Goal: Book appointment/travel/reservation

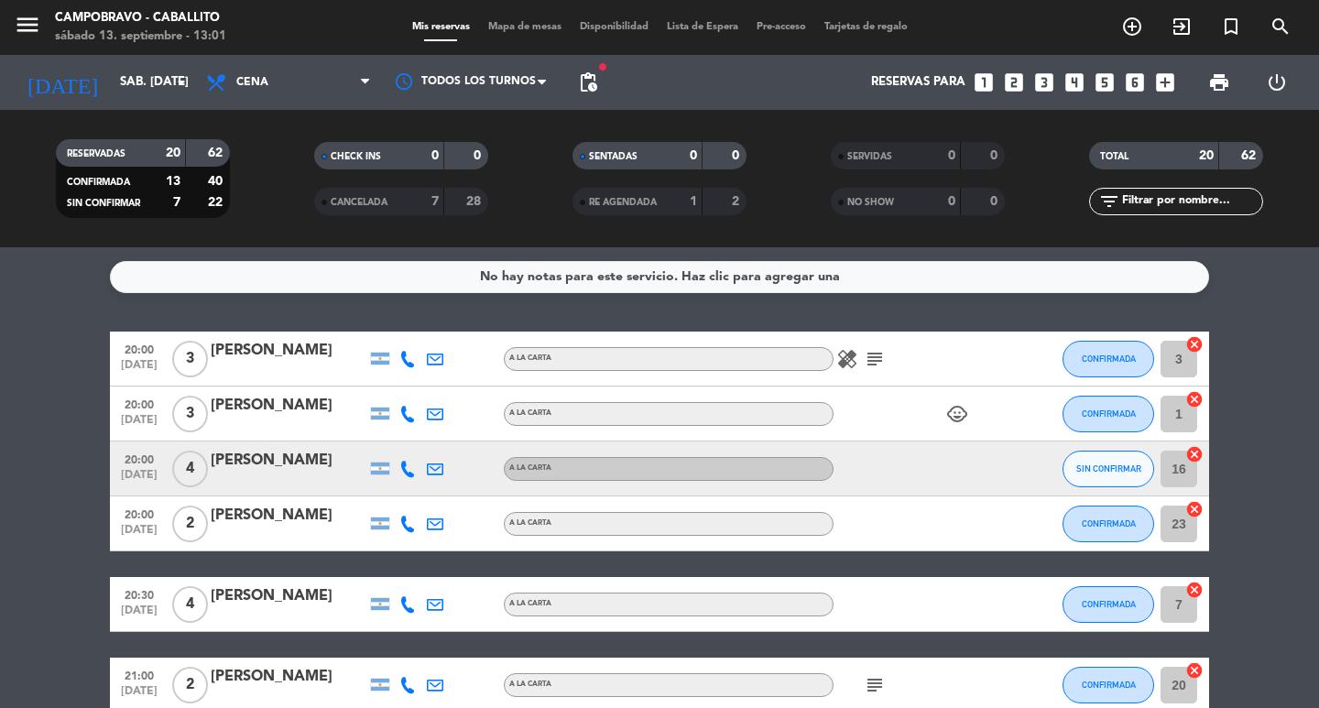
click at [174, 86] on icon "arrow_drop_down" at bounding box center [181, 82] width 22 height 22
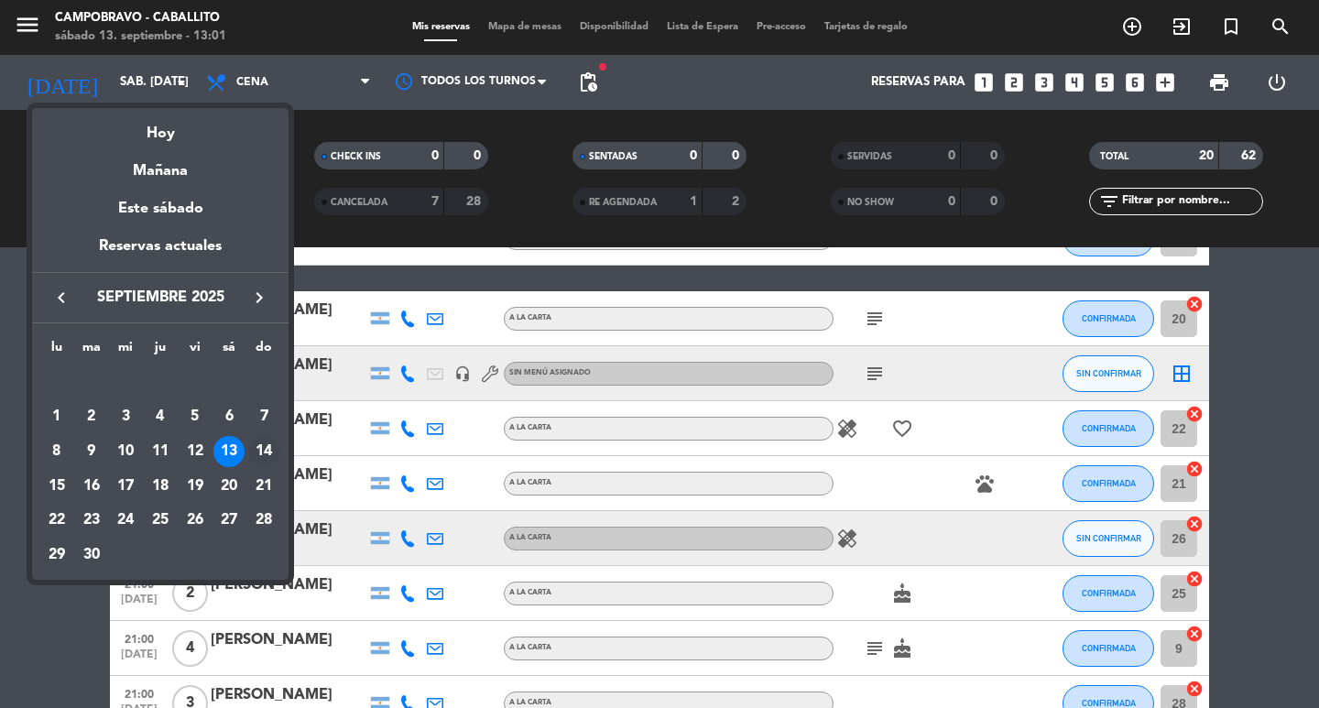
click at [263, 452] on div "14" at bounding box center [263, 451] width 31 height 31
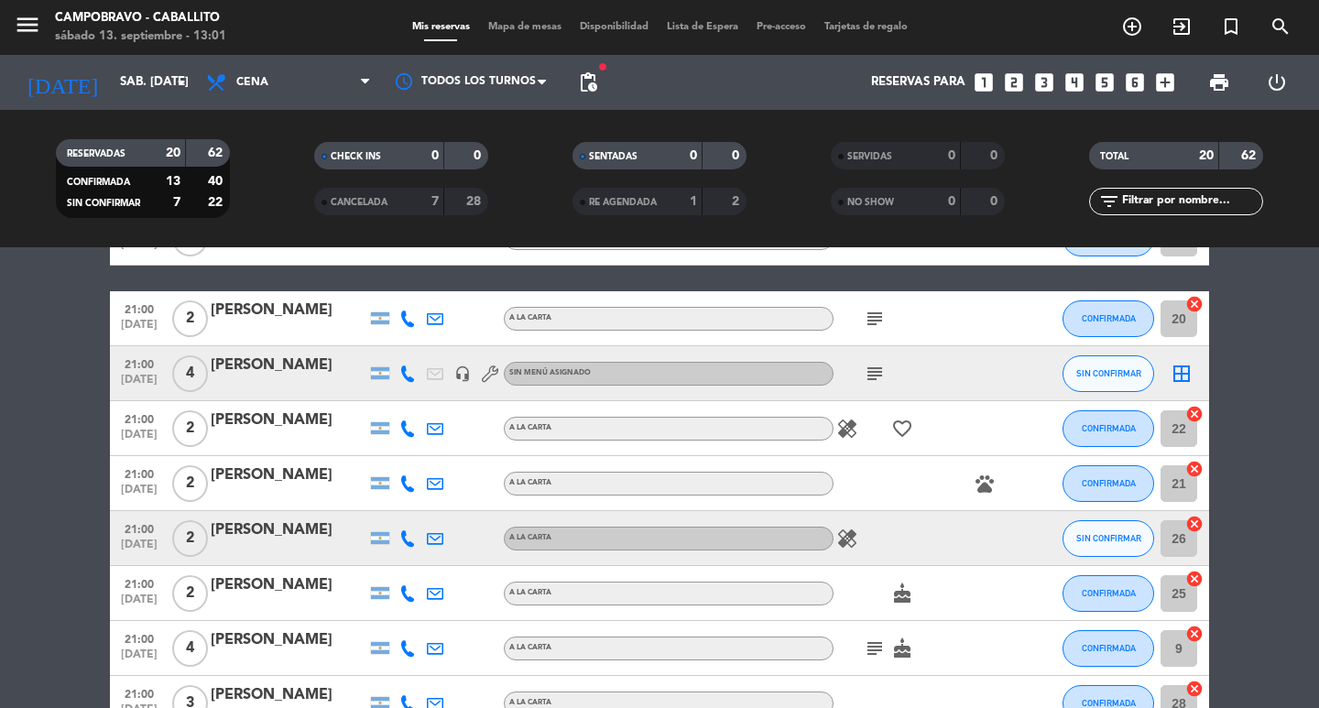
type input "dom. [DATE]"
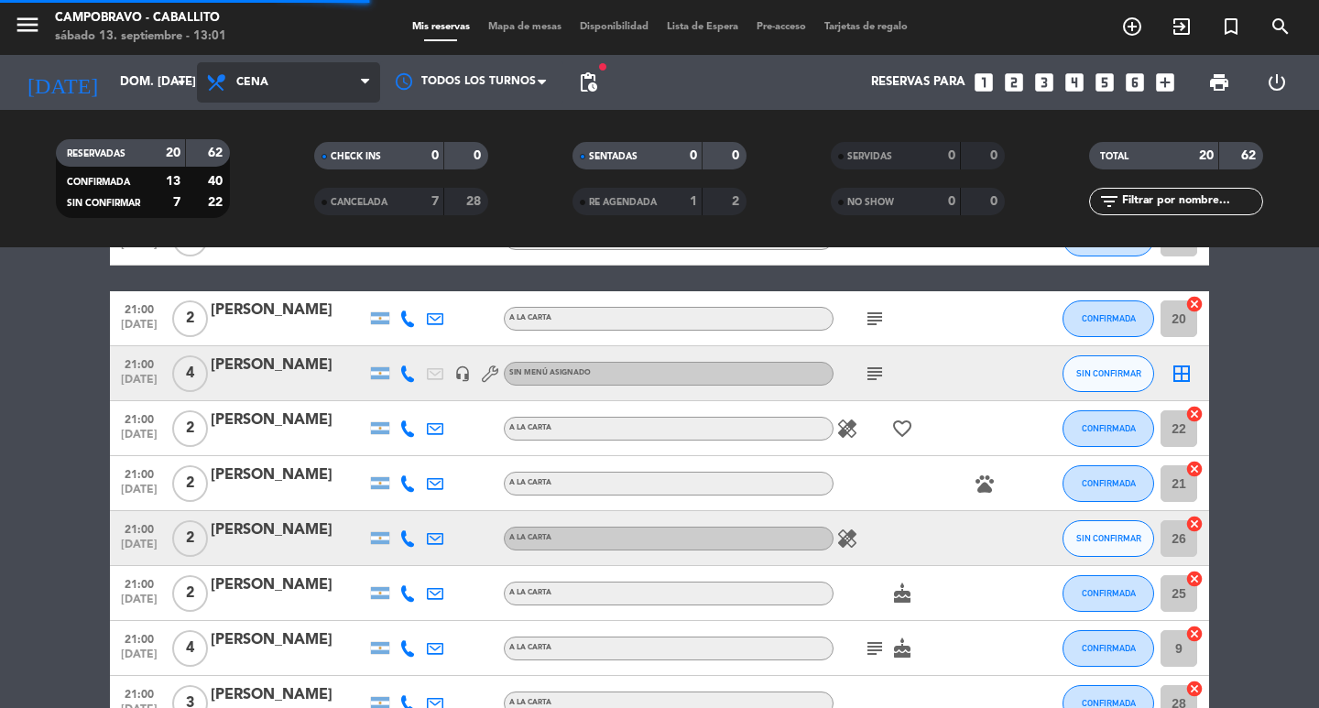
click at [290, 89] on span "Cena" at bounding box center [288, 82] width 183 height 40
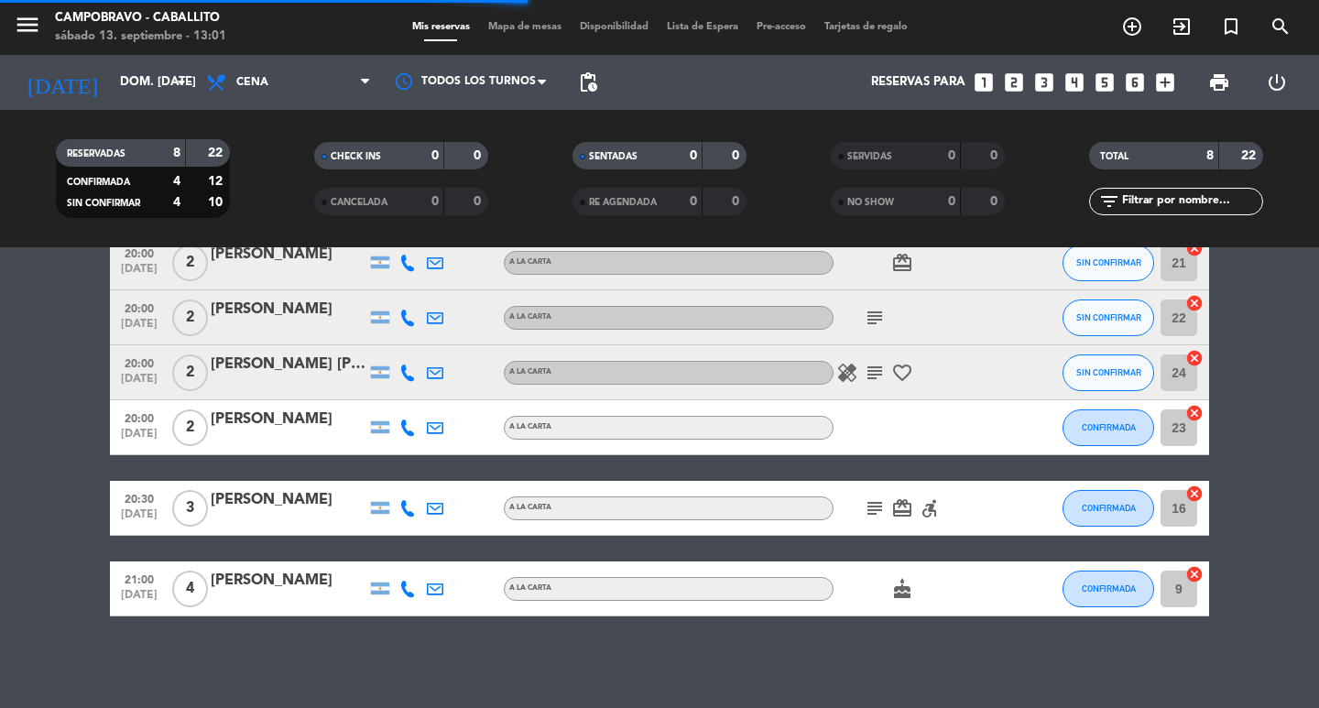
scroll to position [206, 0]
click at [299, 168] on filter-checkbox "CHECK INS 0 0" at bounding box center [401, 155] width 258 height 27
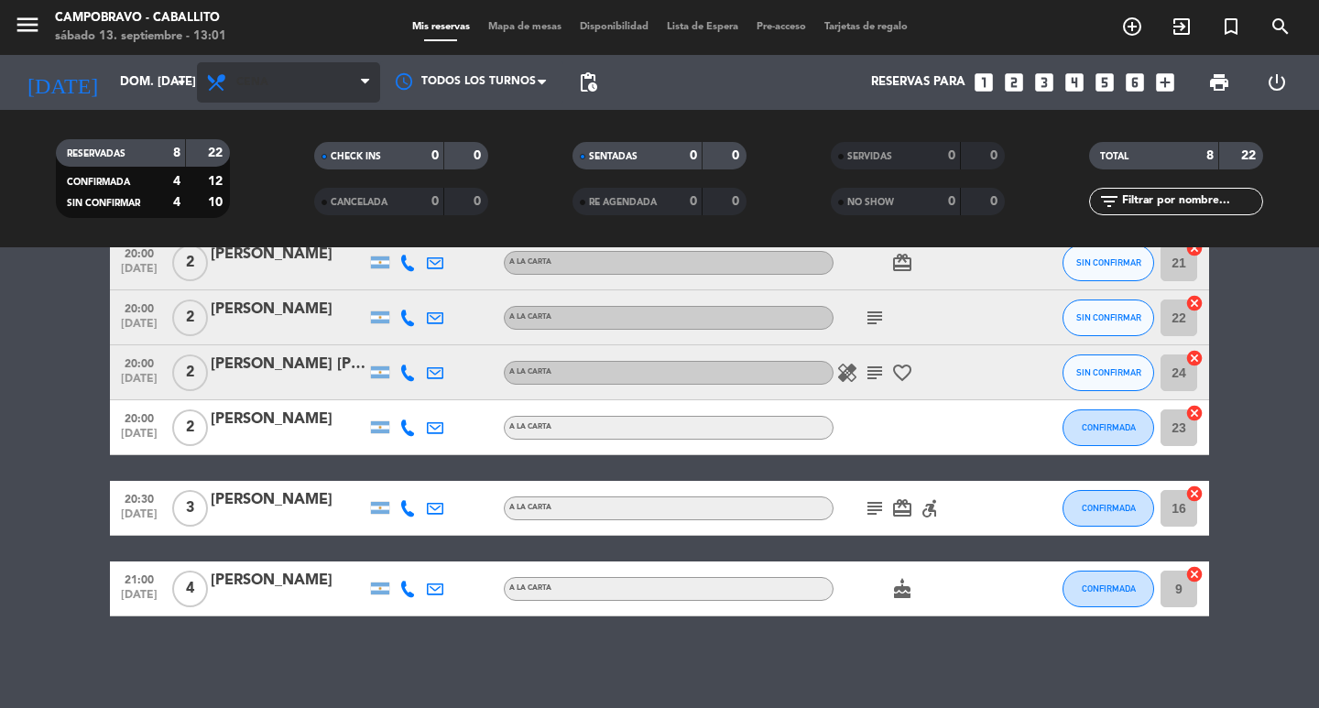
click at [279, 77] on span "Cena" at bounding box center [288, 82] width 183 height 40
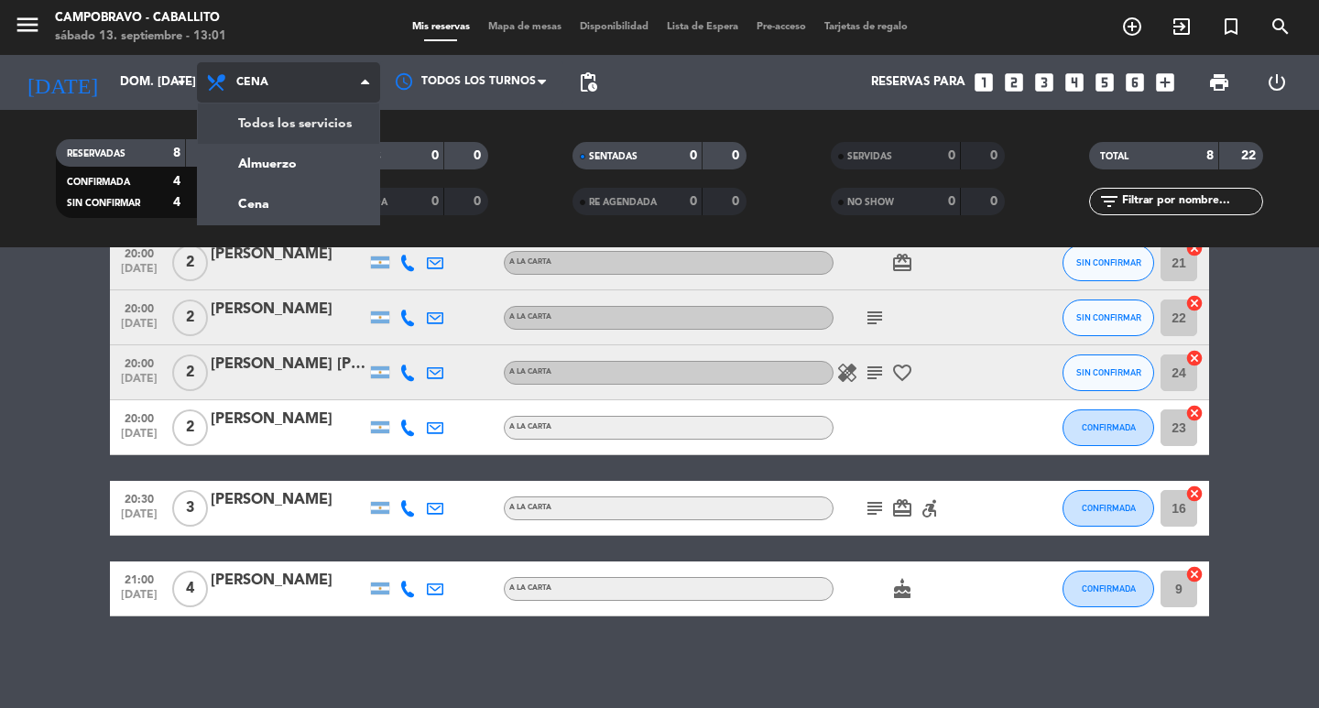
click at [265, 140] on div "menu Campobravo - caballito sábado 13. septiembre - 13:01 Mis reservas Mapa de …" at bounding box center [659, 123] width 1319 height 247
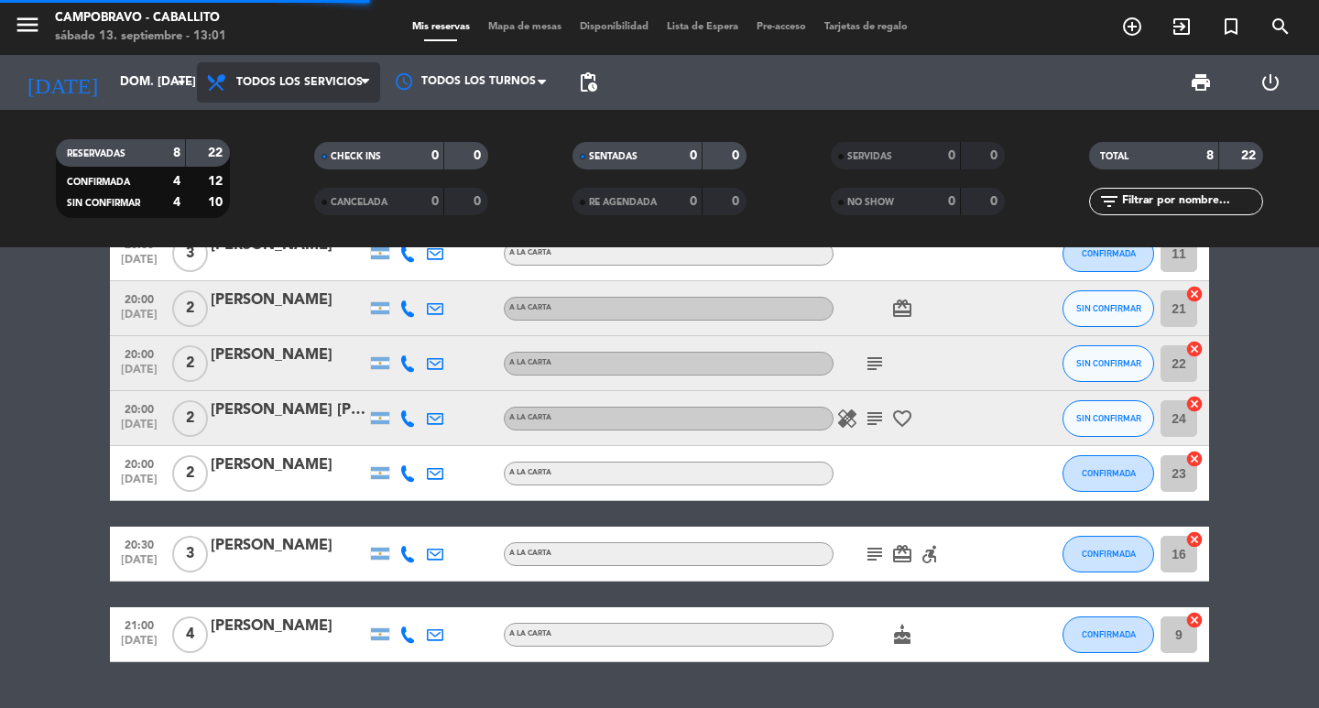
click at [286, 82] on span "Todos los servicios" at bounding box center [299, 82] width 126 height 13
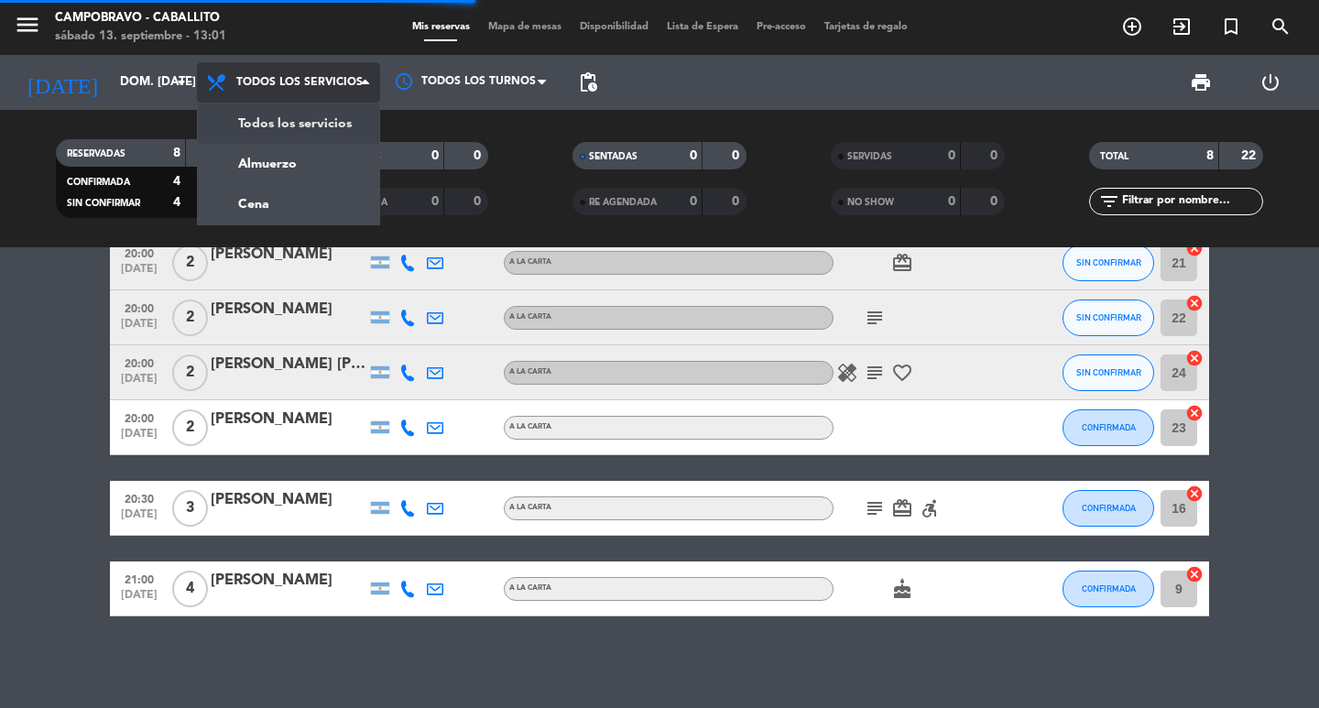
scroll to position [174, 0]
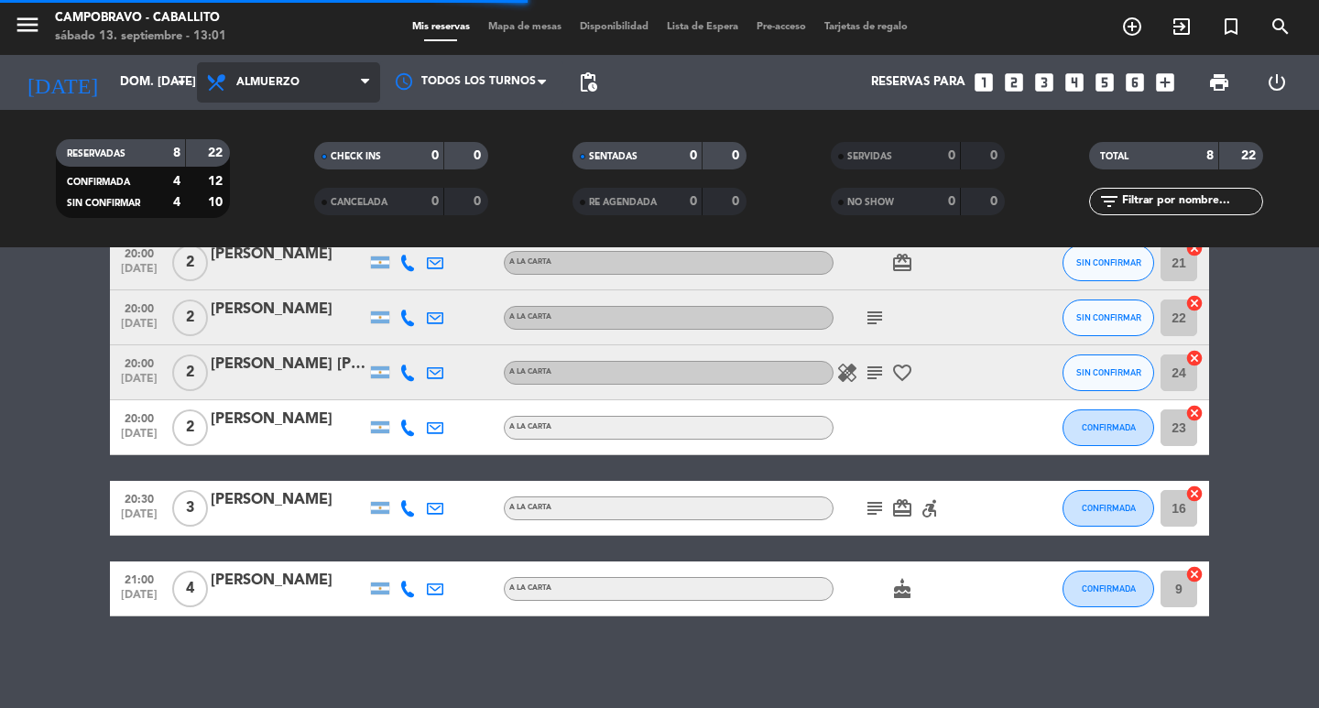
click at [263, 161] on div "menu Campobravo - caballito sábado 13. septiembre - 13:01 Mis reservas Mapa de …" at bounding box center [659, 123] width 1319 height 247
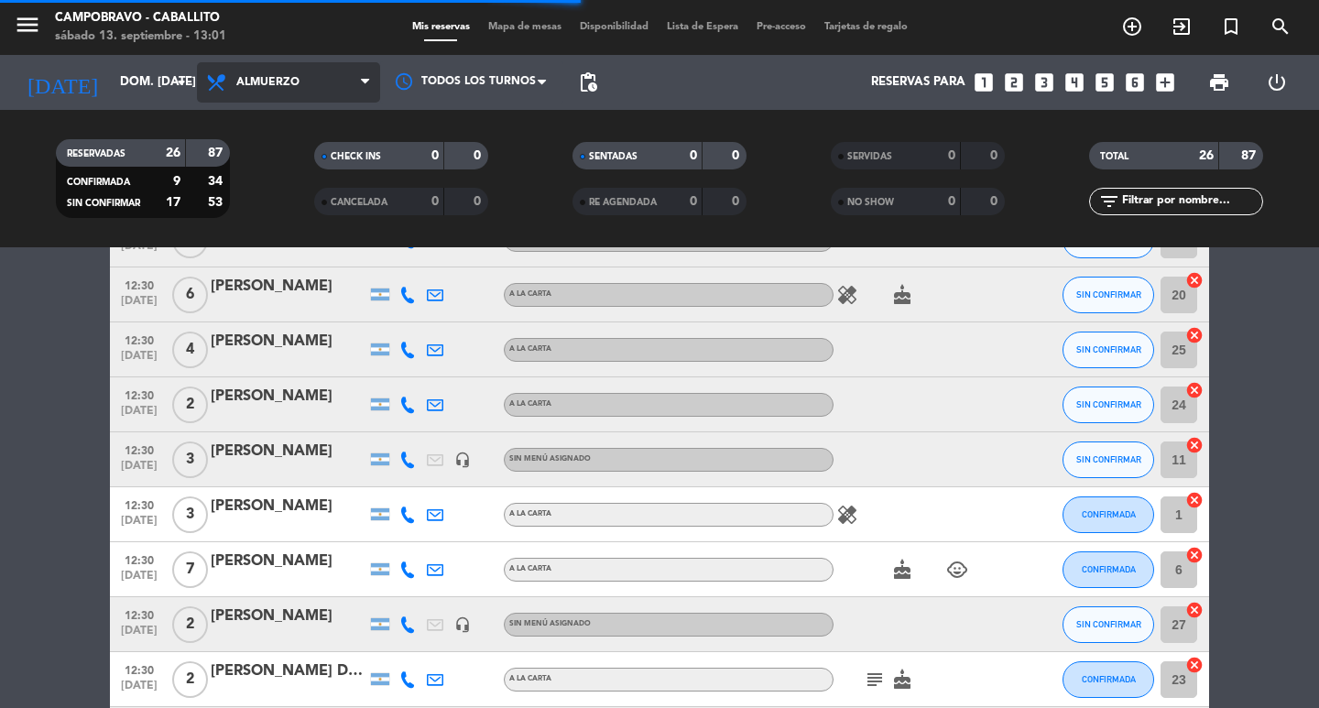
scroll to position [366, 0]
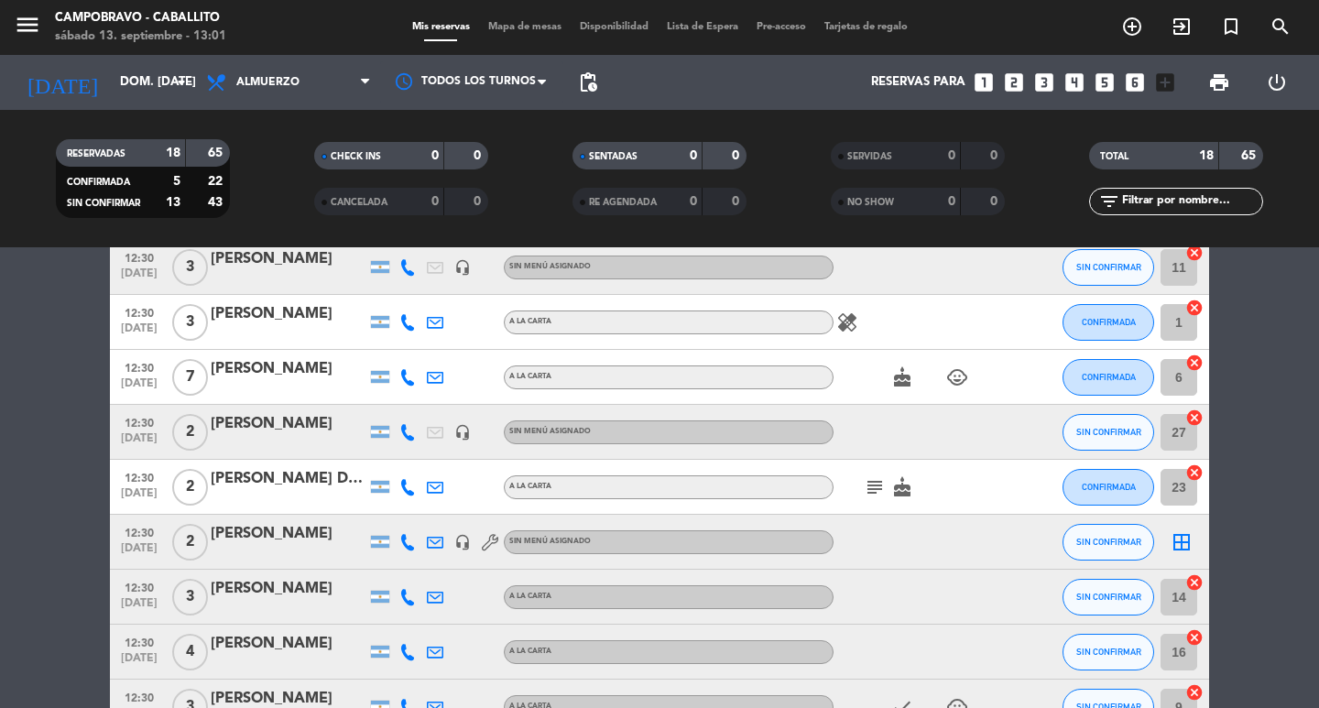
click at [1017, 82] on icon "looks_two" at bounding box center [1014, 83] width 24 height 24
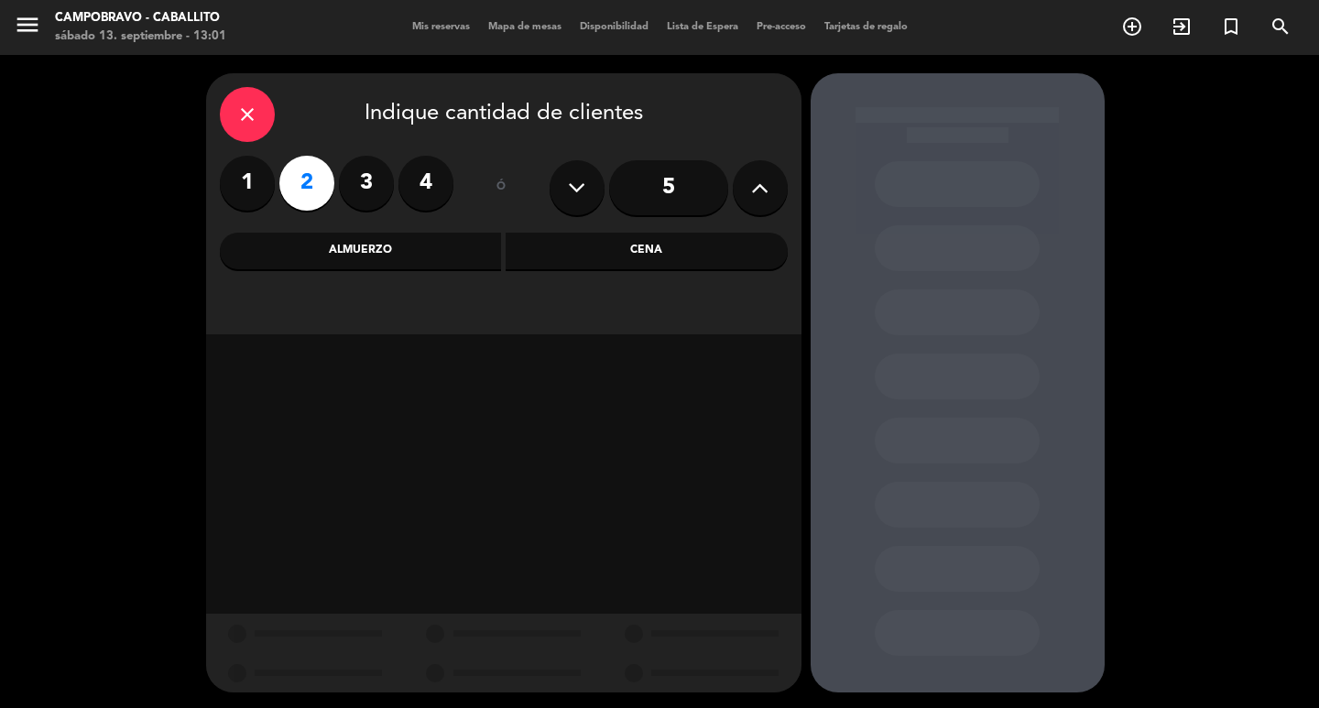
click at [344, 257] on div "Almuerzo" at bounding box center [361, 251] width 282 height 37
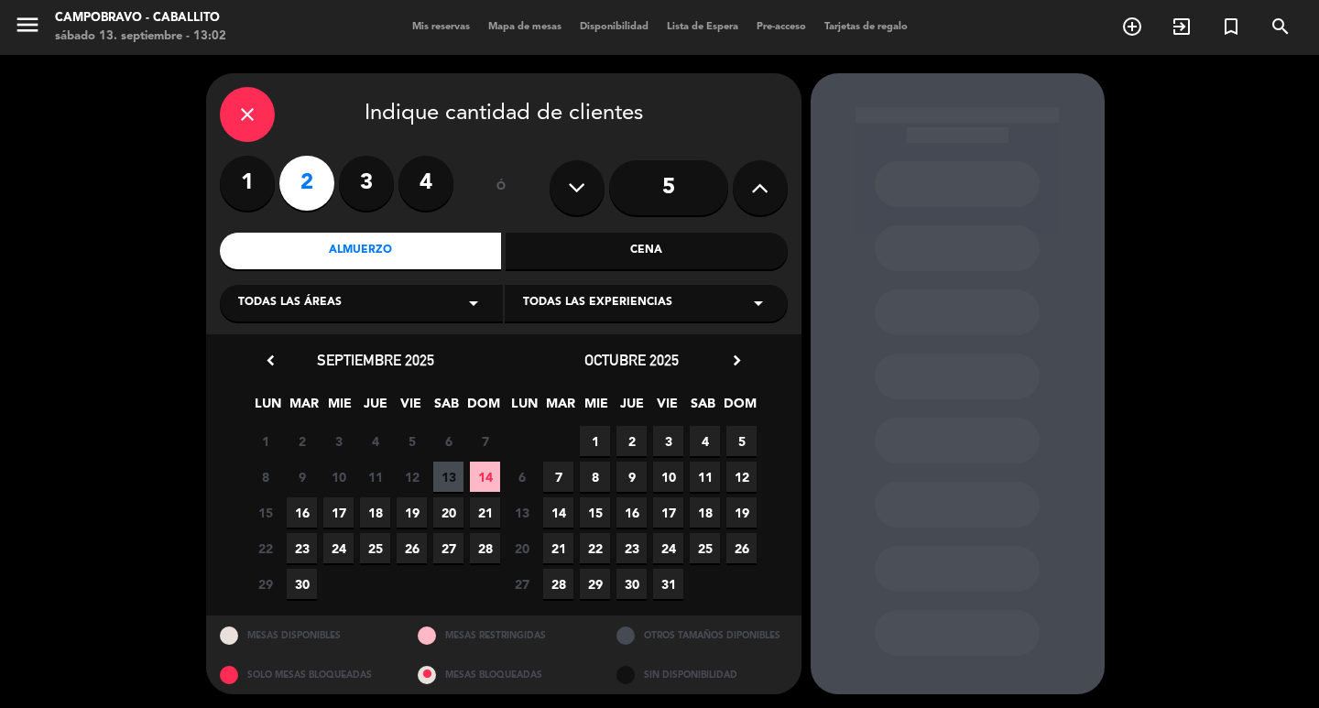
click at [492, 474] on span "14" at bounding box center [485, 477] width 30 height 30
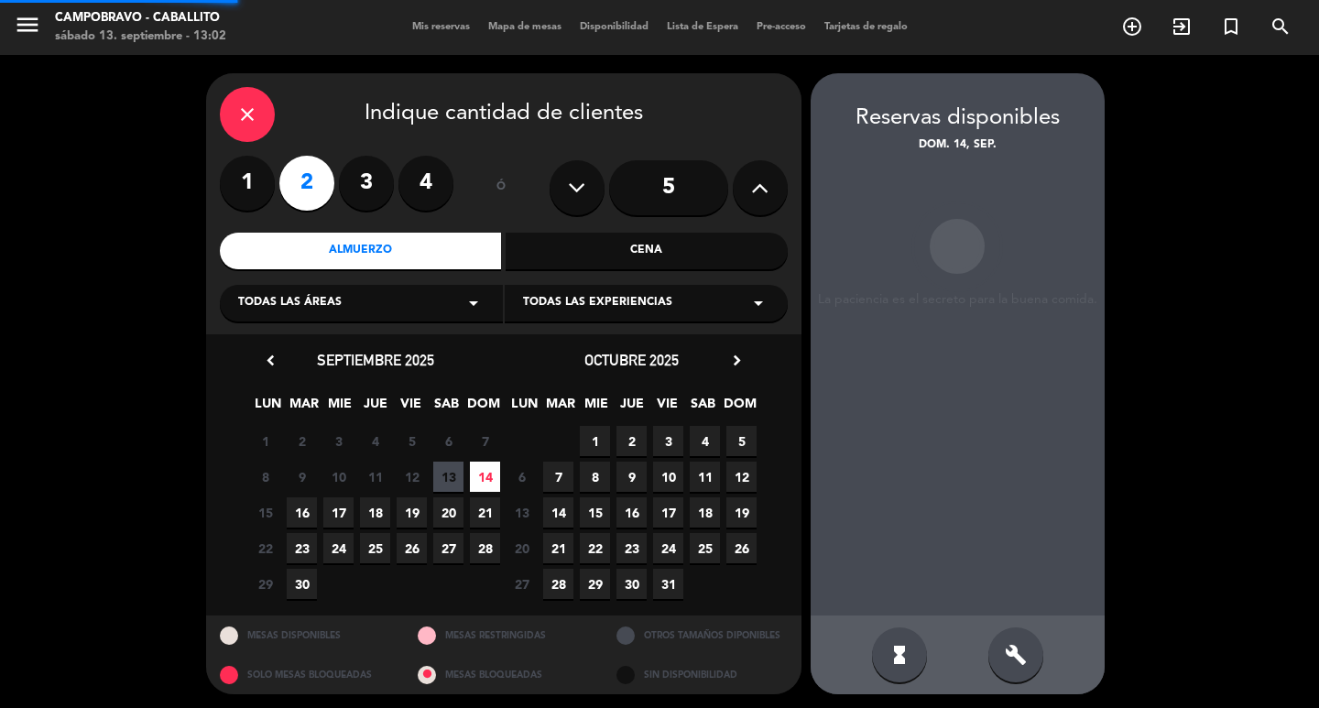
scroll to position [4, 0]
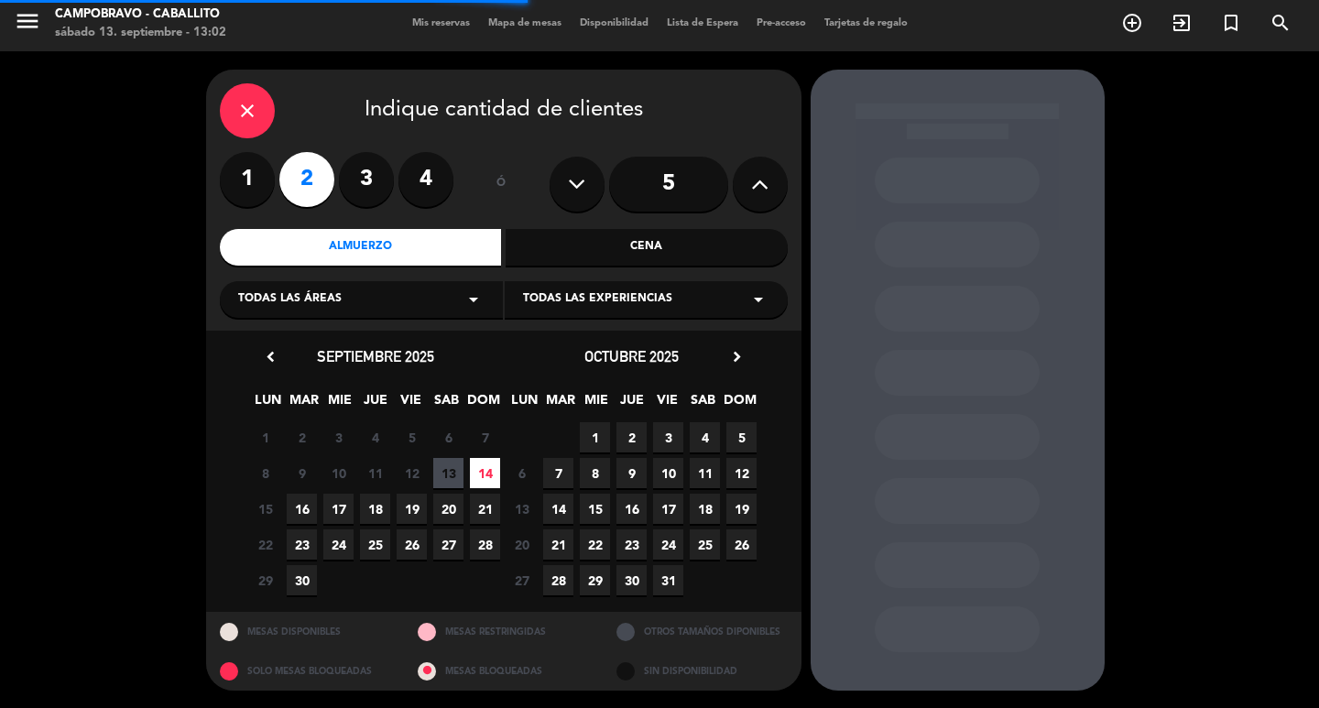
drag, startPoint x: 1021, startPoint y: 653, endPoint x: 1011, endPoint y: 647, distance: 11.2
click at [1021, 653] on div at bounding box center [958, 380] width 294 height 621
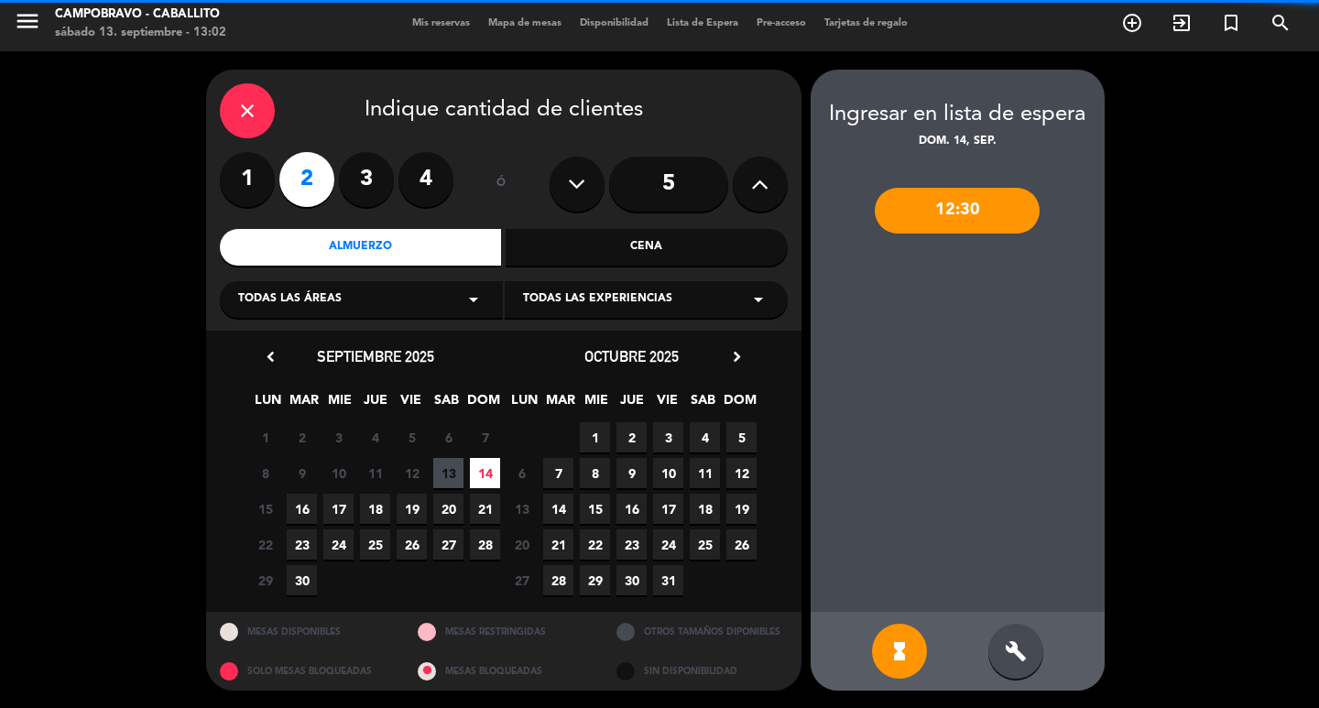
click at [1006, 635] on div "build" at bounding box center [1016, 651] width 55 height 55
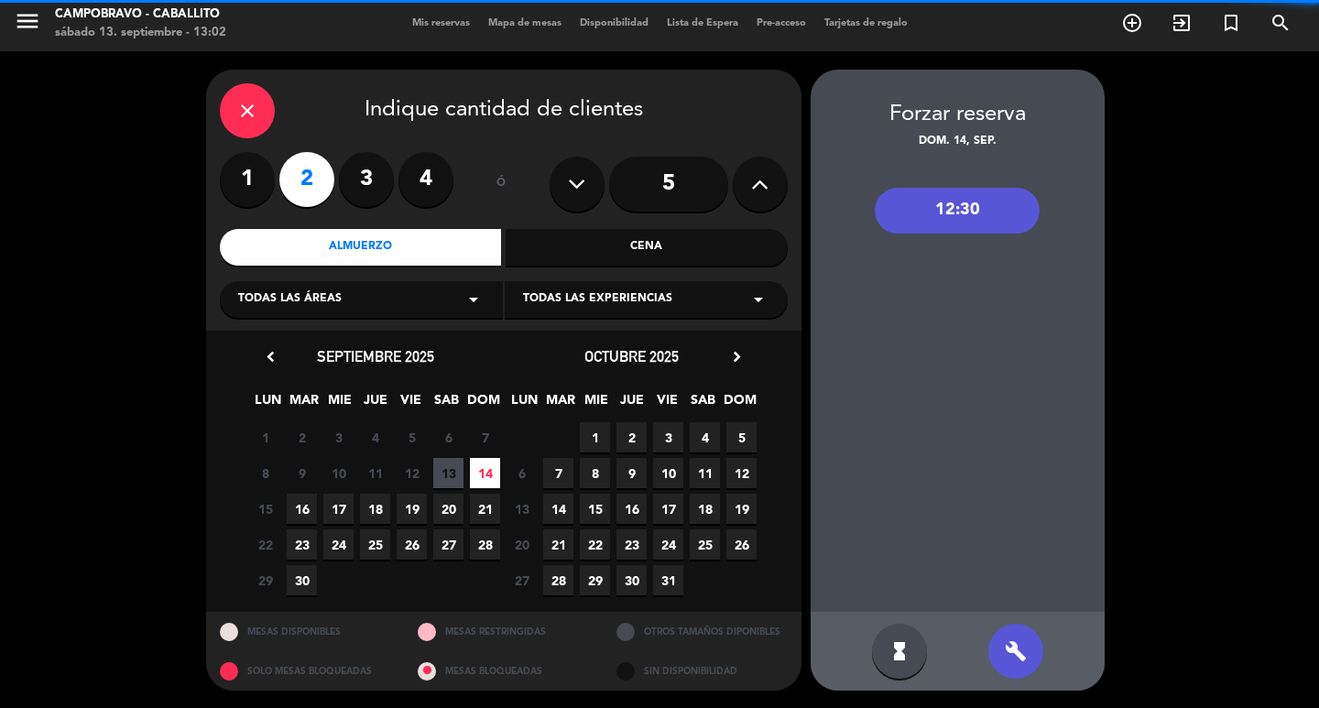
click at [963, 200] on div "12:30" at bounding box center [957, 211] width 165 height 46
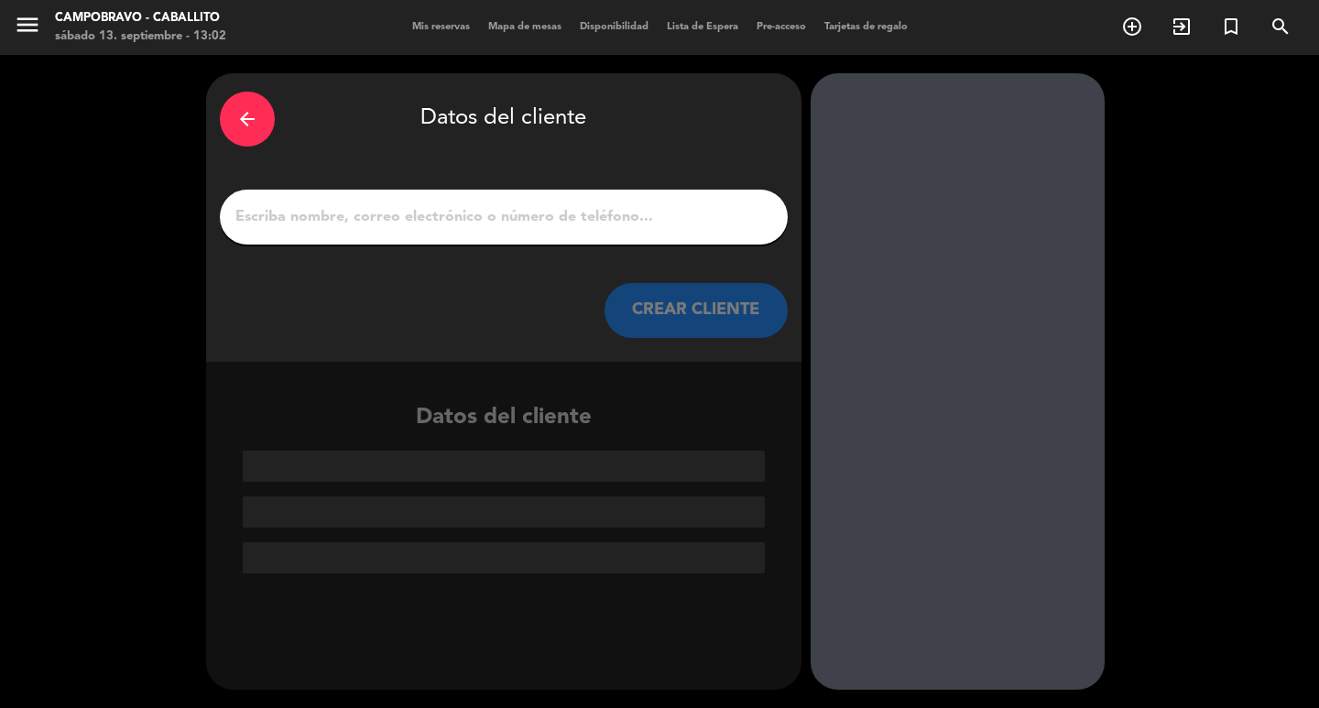
drag, startPoint x: 327, startPoint y: 201, endPoint x: 325, endPoint y: 214, distance: 13.9
click at [327, 213] on div at bounding box center [504, 217] width 568 height 55
click at [326, 217] on input "1" at bounding box center [504, 217] width 541 height 26
click at [344, 207] on input "1" at bounding box center [504, 217] width 541 height 26
click at [308, 216] on input "1" at bounding box center [504, 217] width 541 height 26
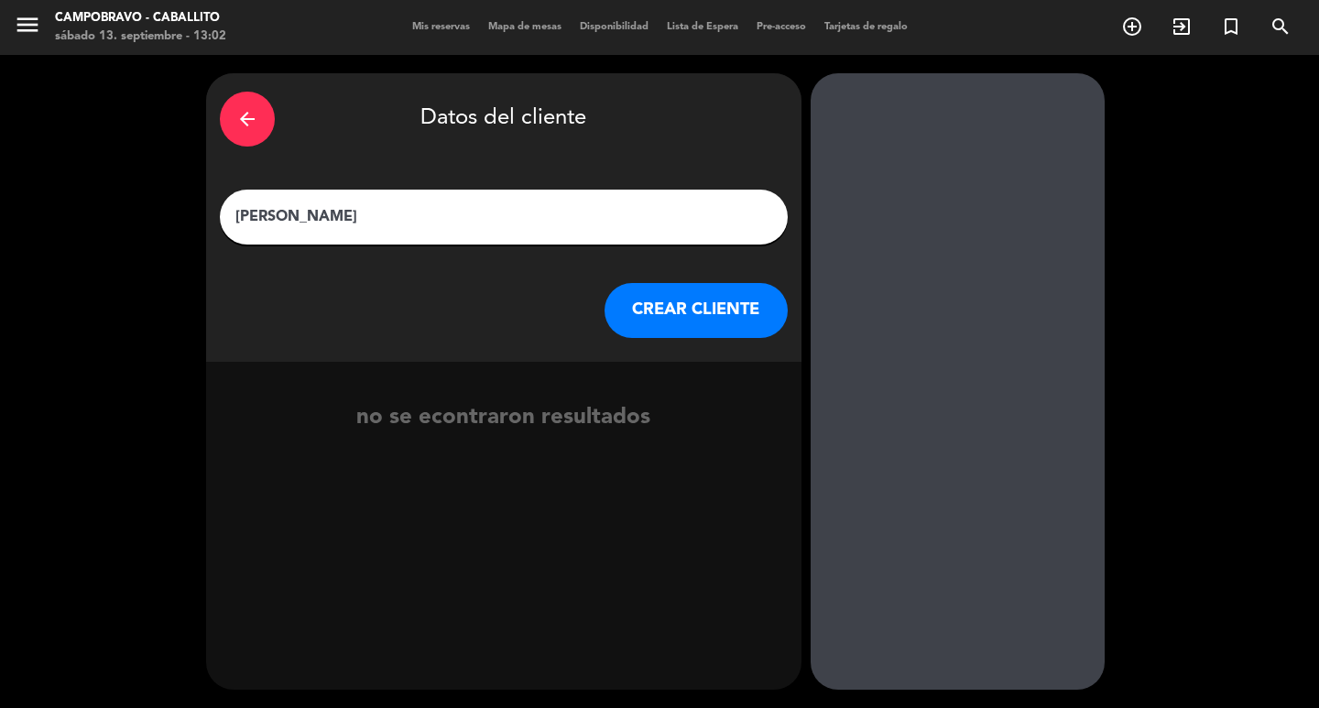
type input "[PERSON_NAME]"
click at [700, 317] on button "CREAR CLIENTE" at bounding box center [696, 310] width 183 height 55
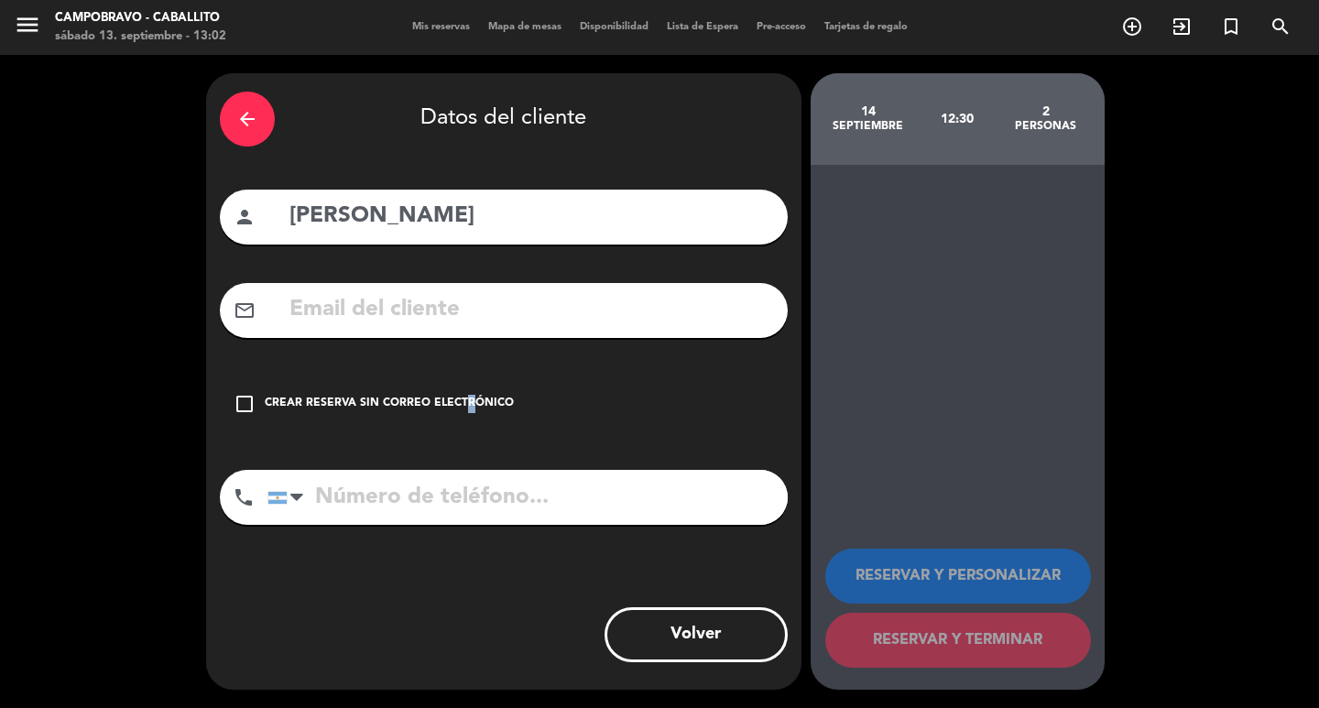
click at [461, 412] on div "check_box_outline_blank Crear reserva sin correo electrónico" at bounding box center [504, 404] width 568 height 55
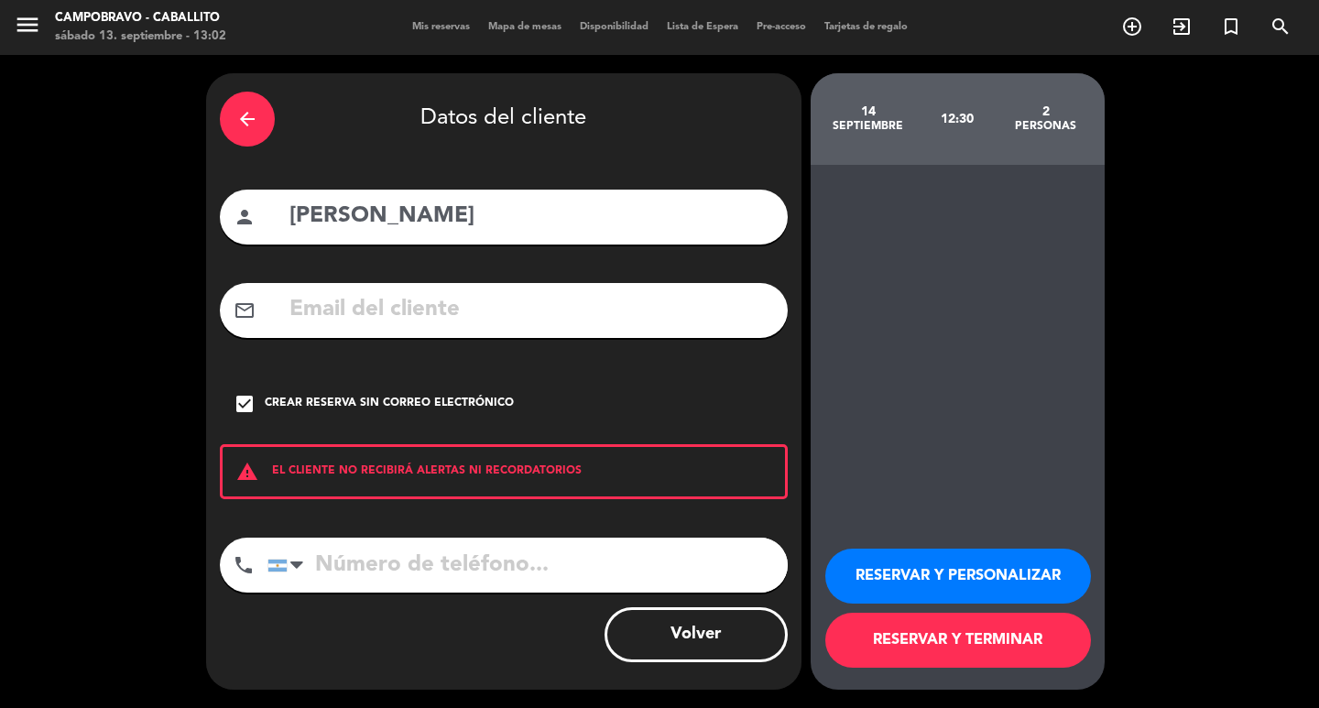
click at [476, 560] on input "tel" at bounding box center [528, 565] width 520 height 55
type input "1168736443"
click at [986, 631] on button "RESERVAR Y TERMINAR" at bounding box center [958, 640] width 266 height 55
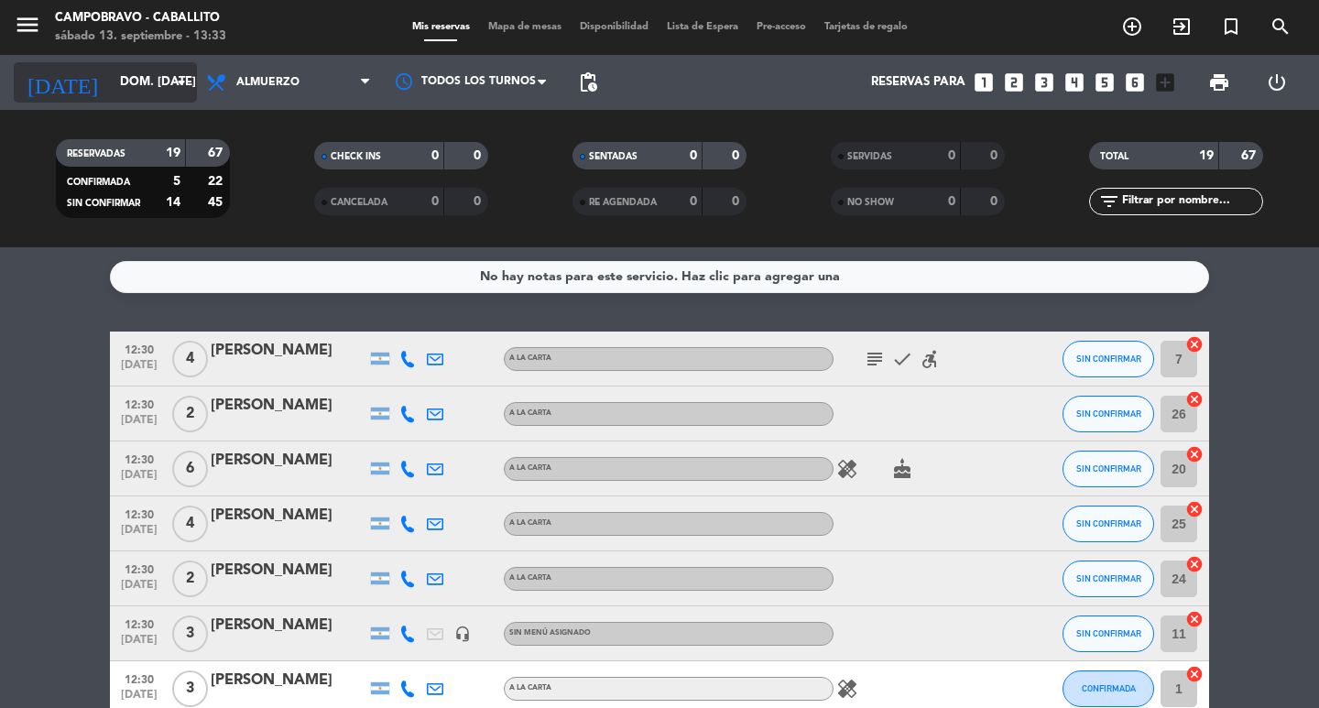
click at [180, 87] on icon "arrow_drop_down" at bounding box center [181, 82] width 22 height 22
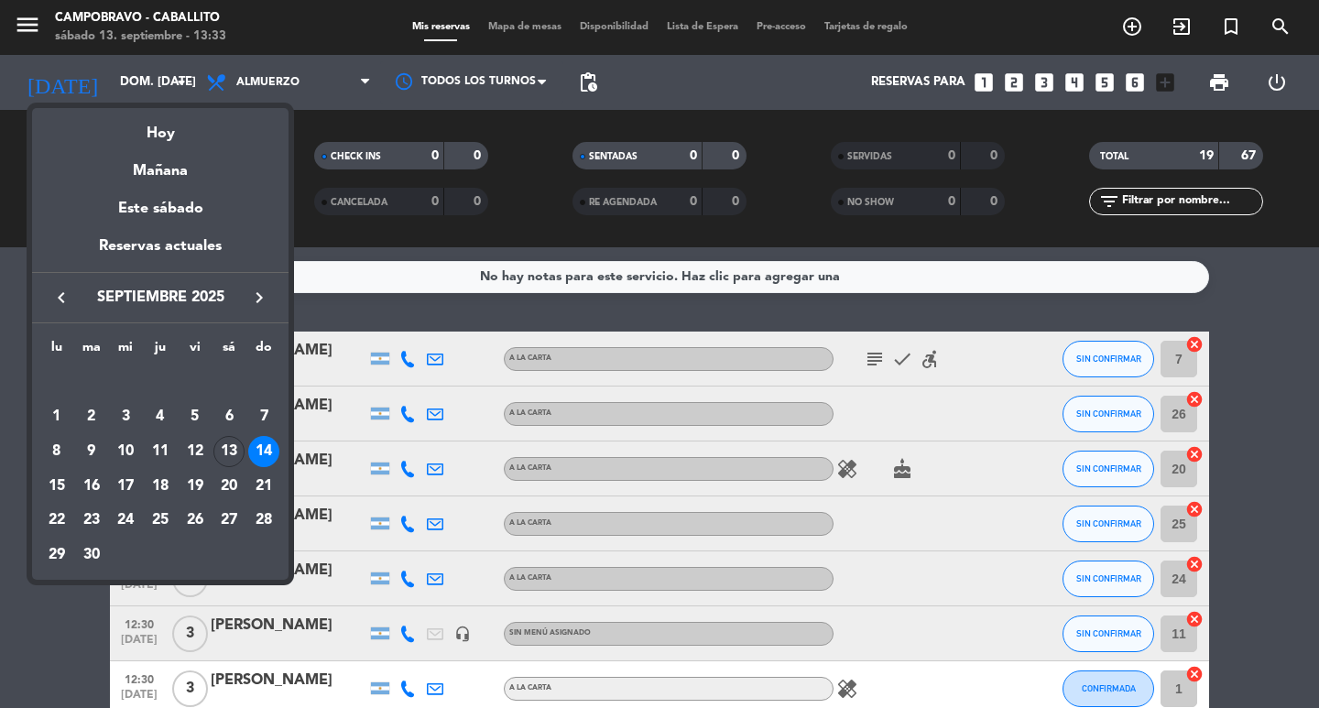
click at [270, 453] on div "14" at bounding box center [263, 451] width 31 height 31
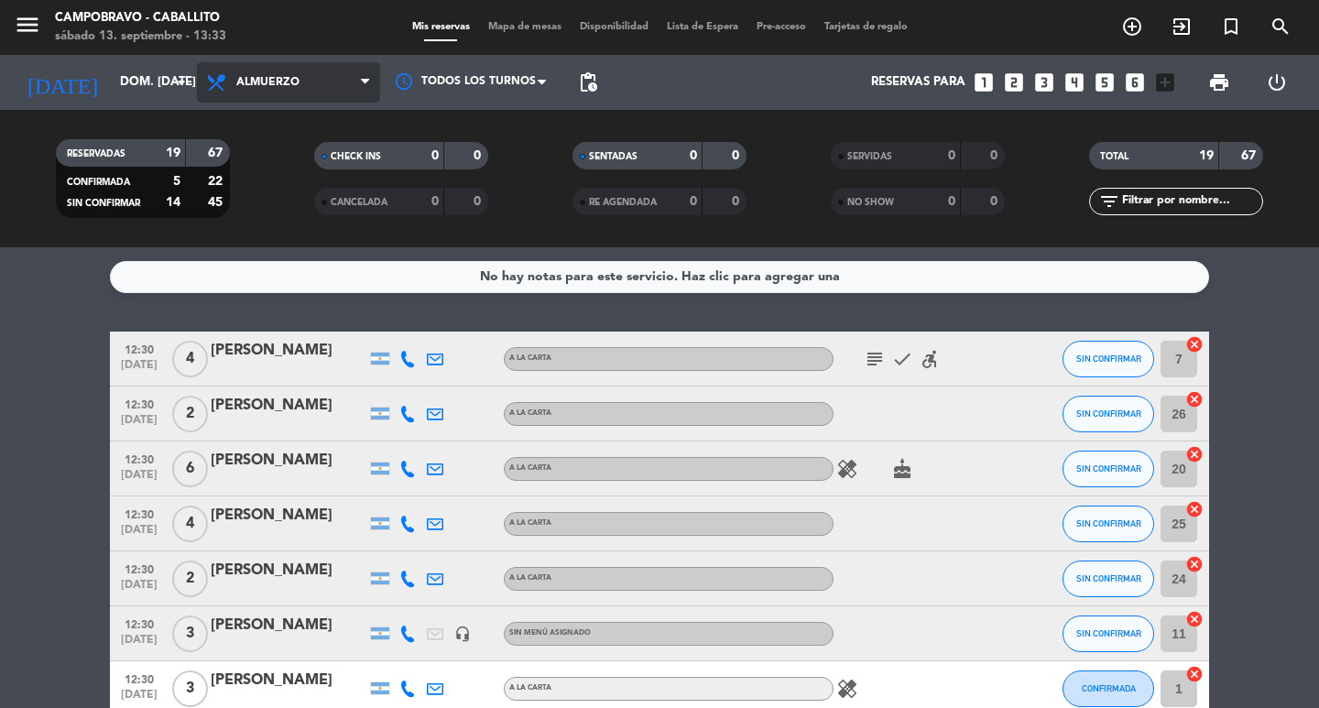
click at [365, 82] on icon at bounding box center [365, 82] width 8 height 15
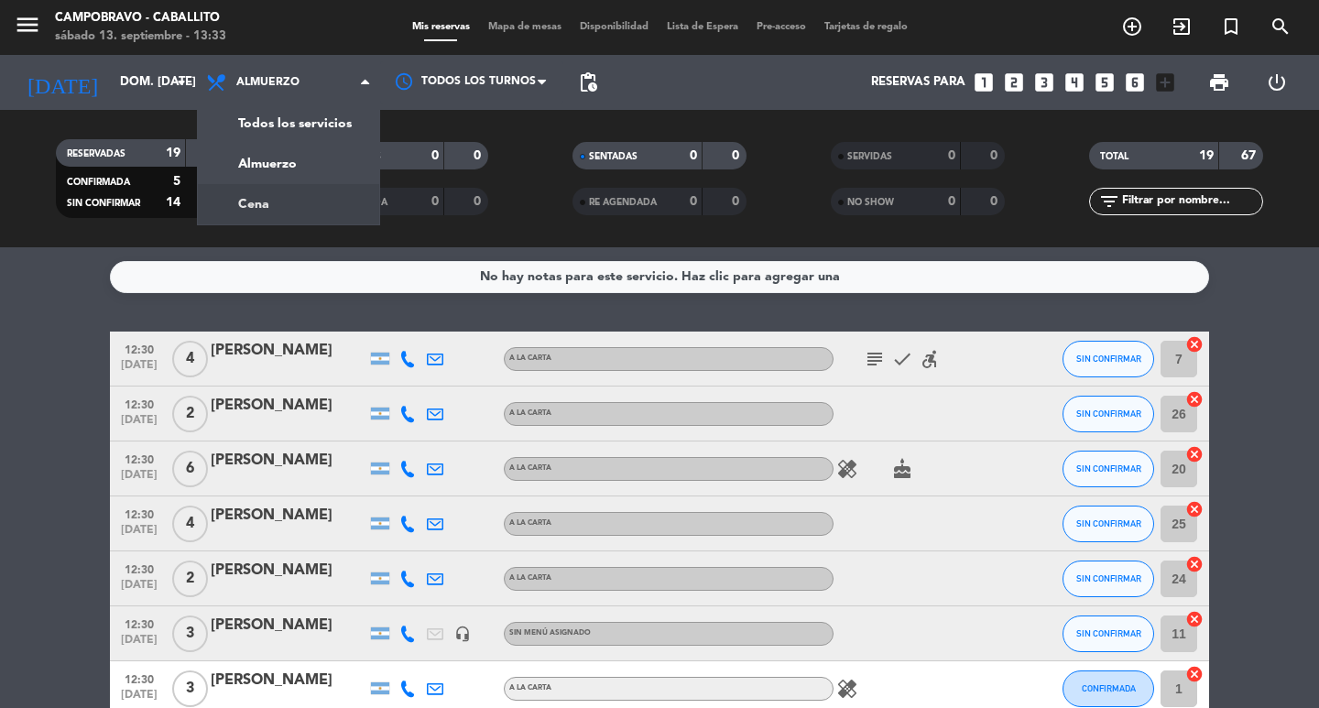
click at [273, 202] on div "menu Campobravo - caballito sábado 13. septiembre - 13:33 Mis reservas Mapa de …" at bounding box center [659, 123] width 1319 height 247
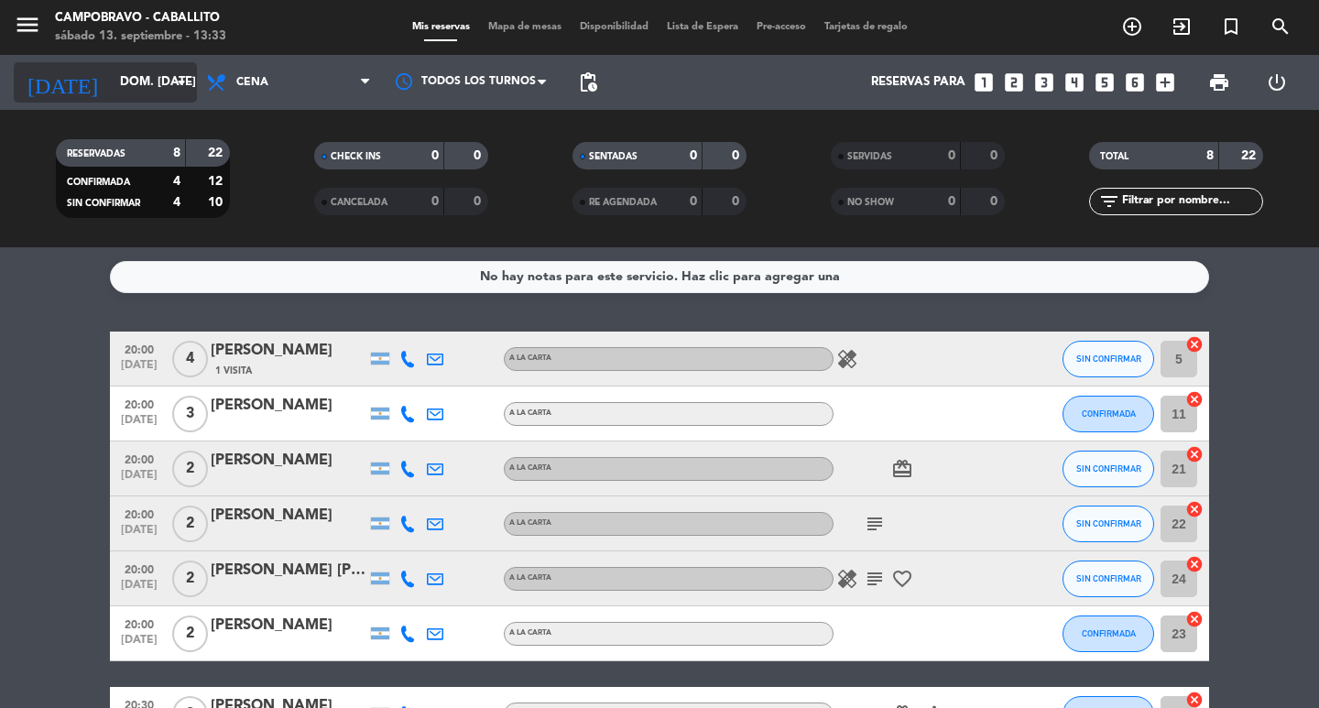
click at [180, 77] on icon "arrow_drop_down" at bounding box center [181, 82] width 22 height 22
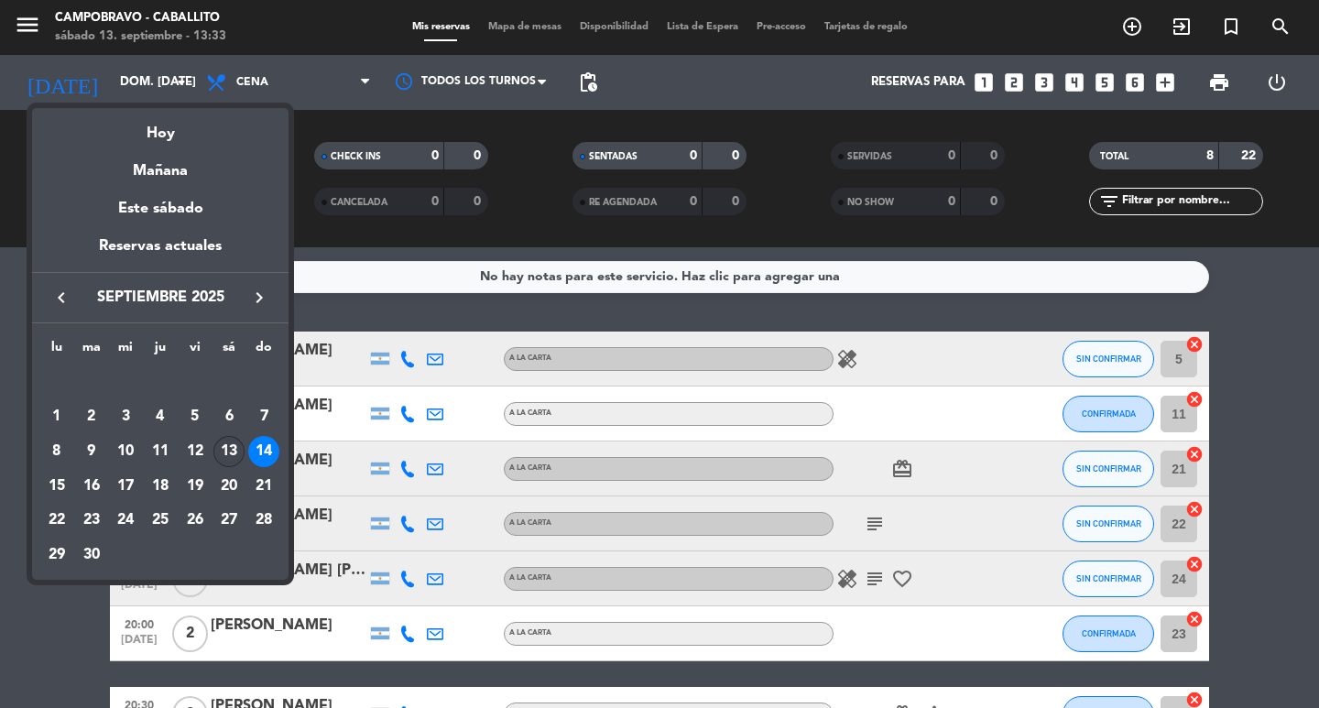
click at [234, 448] on div "13" at bounding box center [228, 451] width 31 height 31
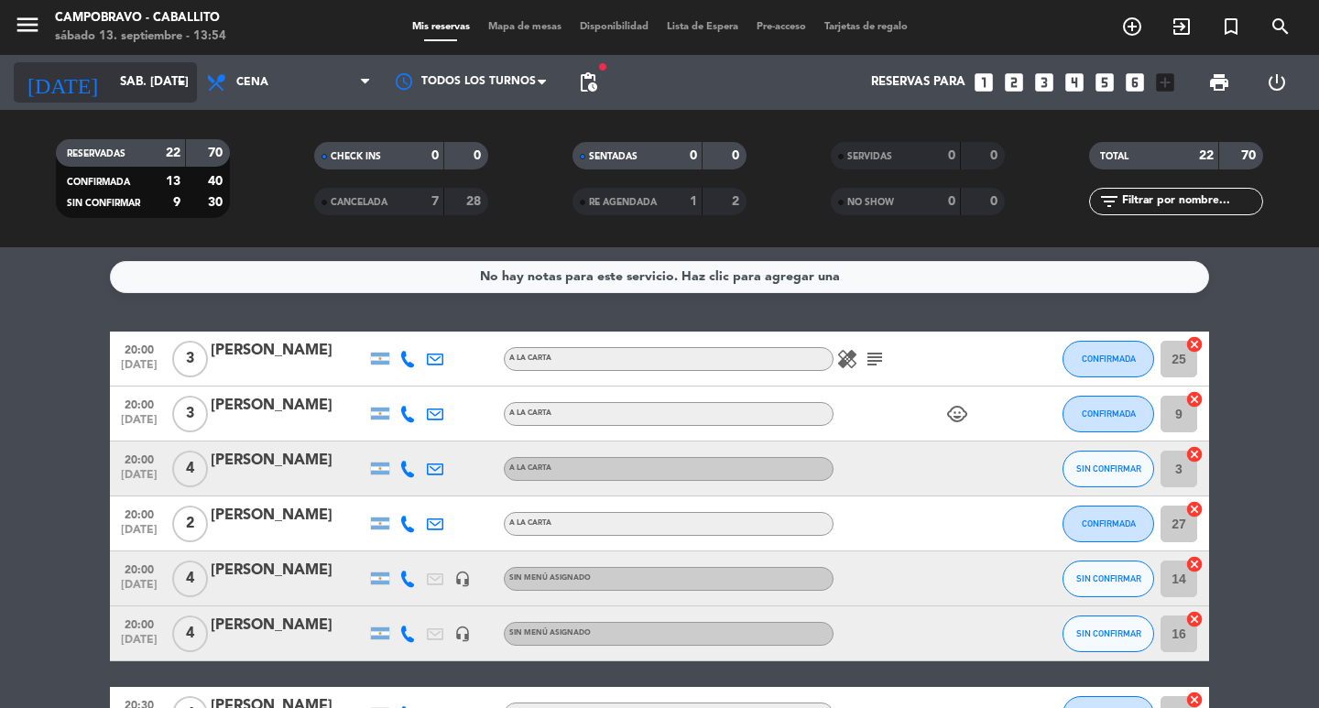
click at [187, 79] on icon "arrow_drop_down" at bounding box center [181, 82] width 22 height 22
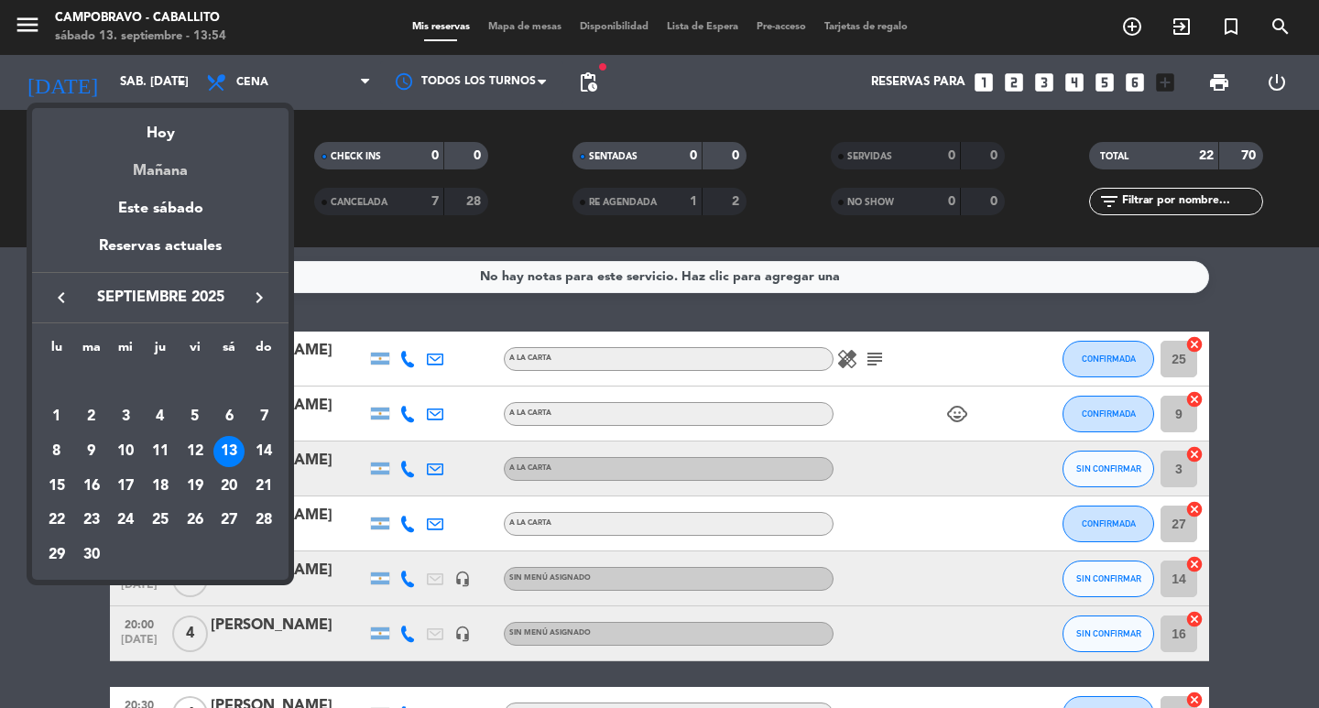
click at [179, 146] on div "Mañana" at bounding box center [160, 165] width 257 height 38
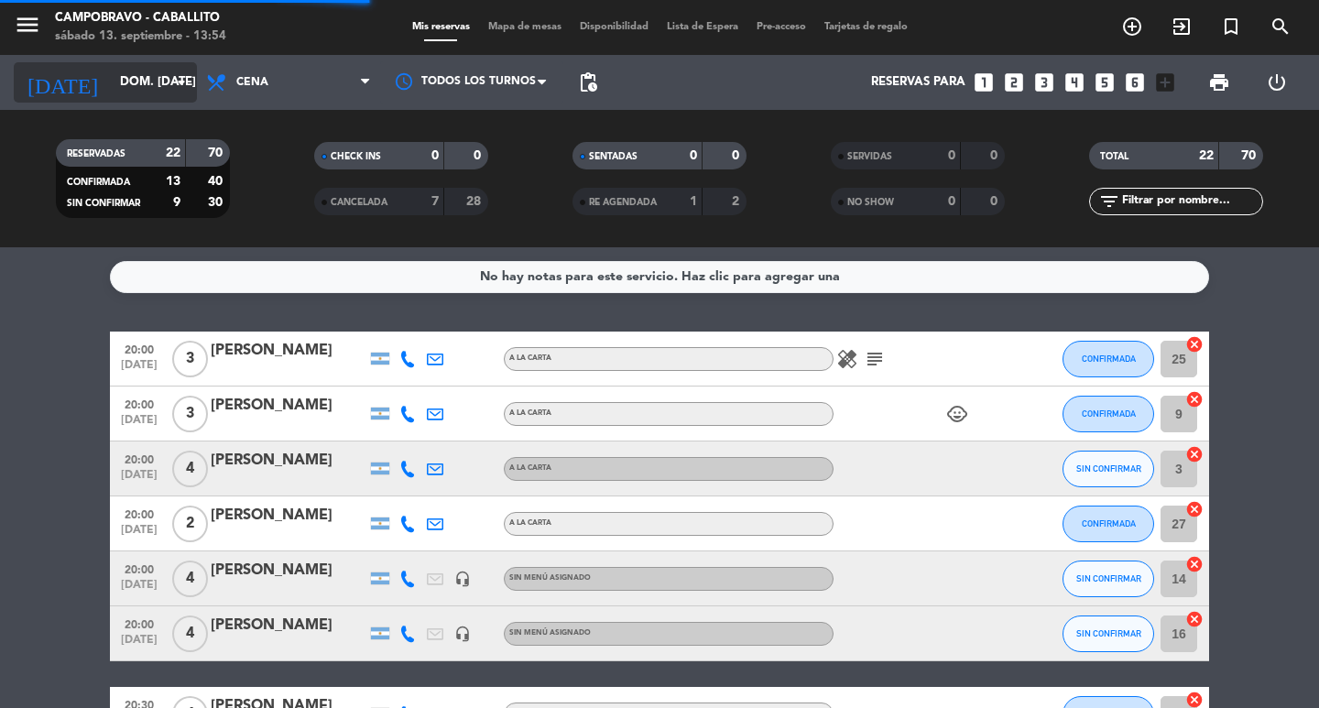
click at [169, 87] on input "dom. [DATE]" at bounding box center [191, 82] width 161 height 33
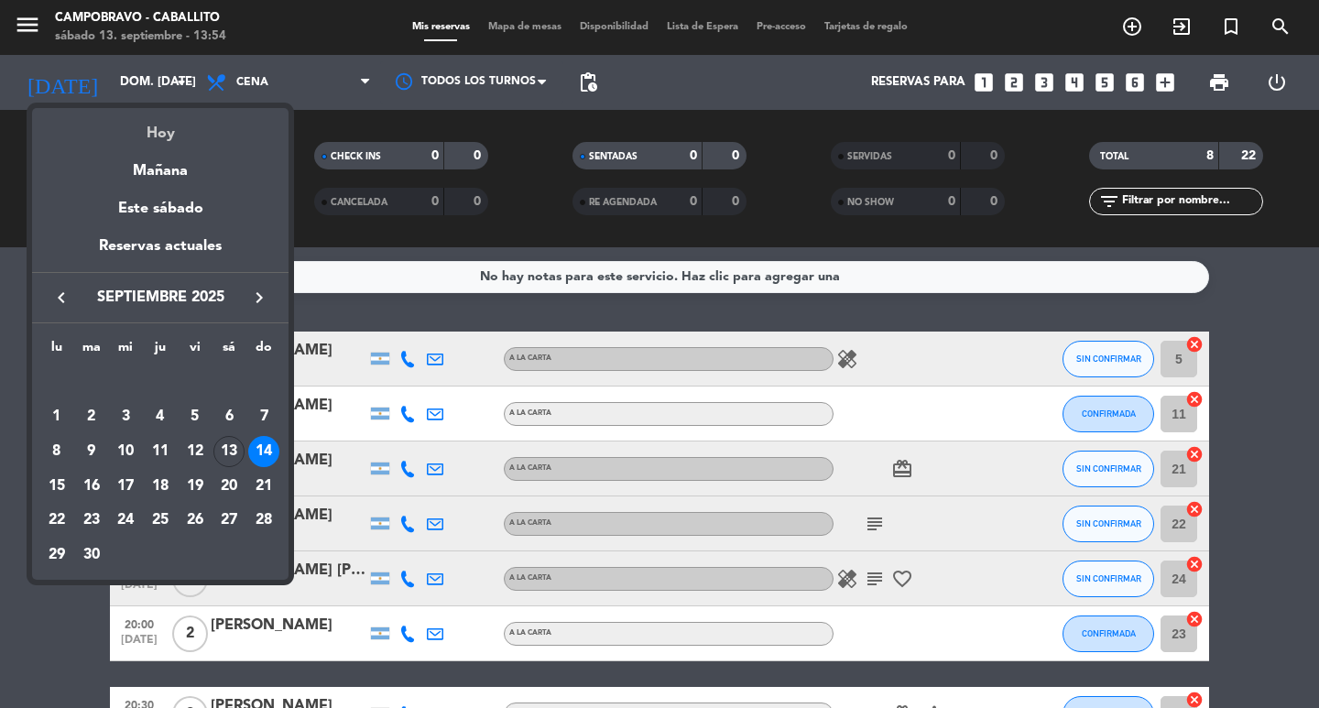
click at [130, 127] on div "Hoy" at bounding box center [160, 127] width 257 height 38
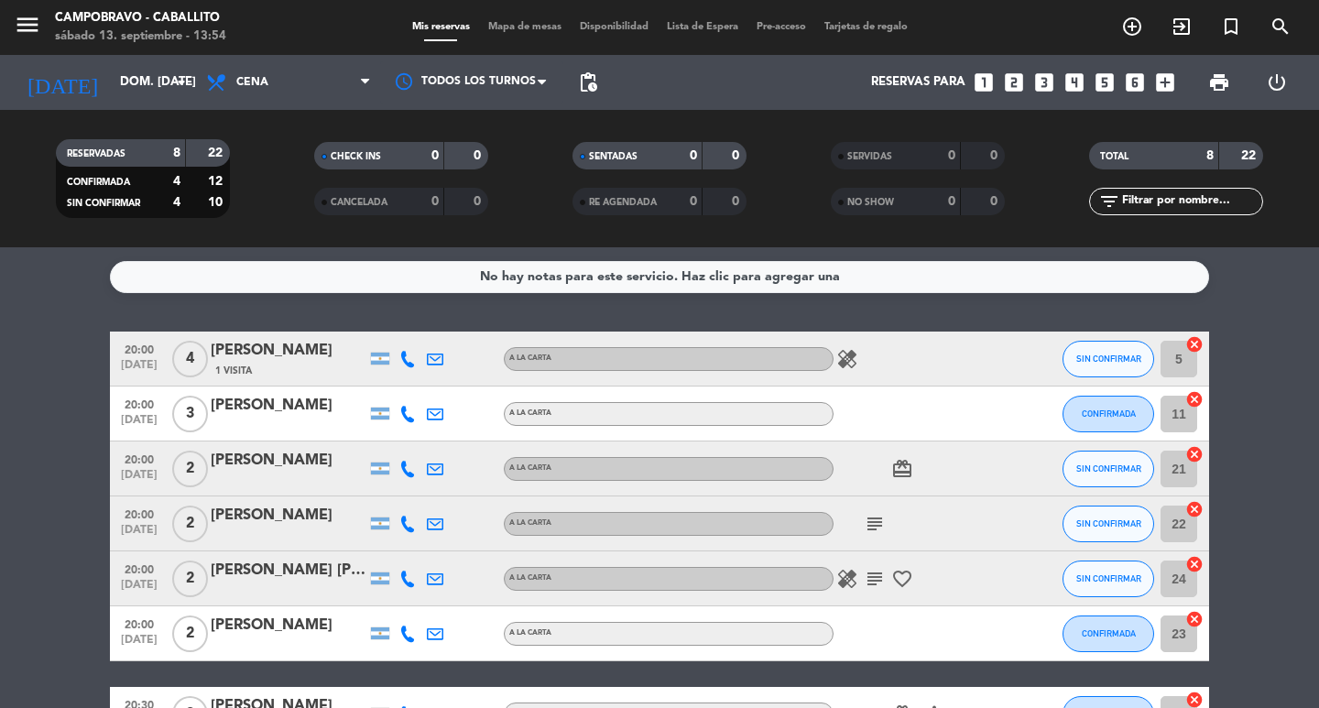
type input "sáb. [DATE]"
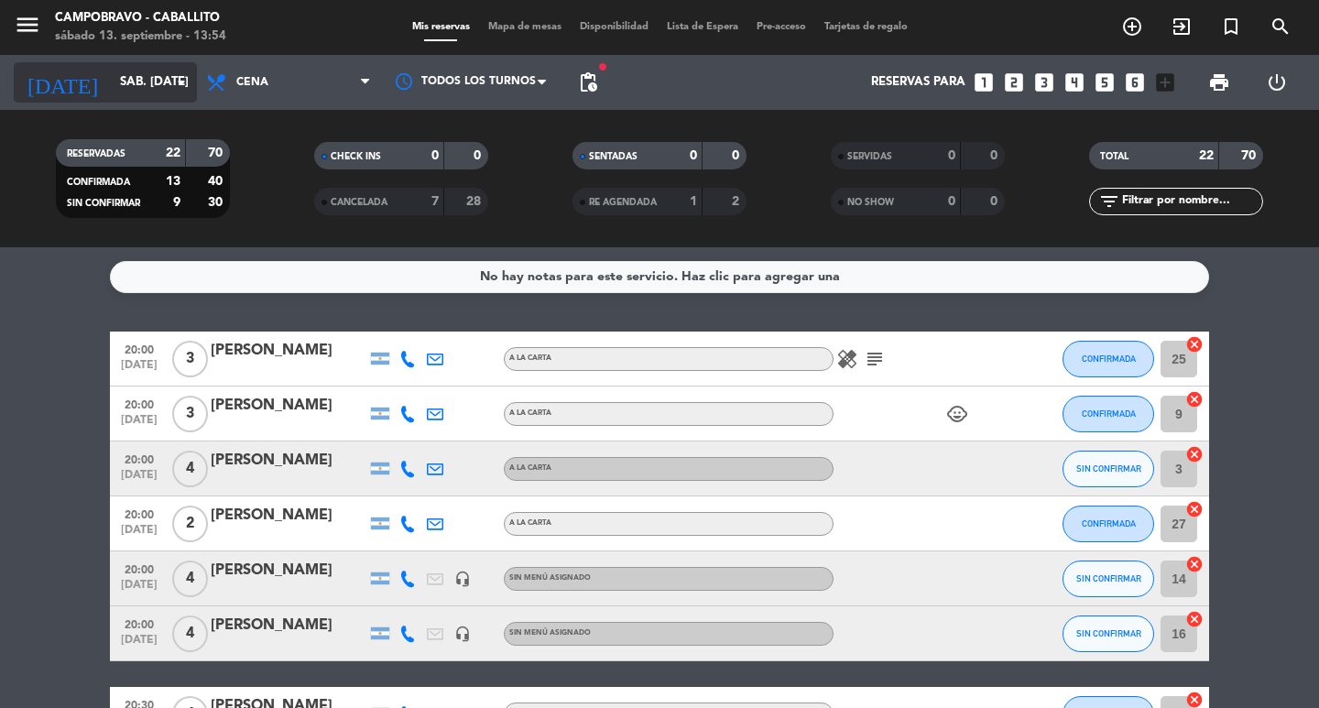
click at [160, 92] on input "sáb. [DATE]" at bounding box center [191, 82] width 161 height 33
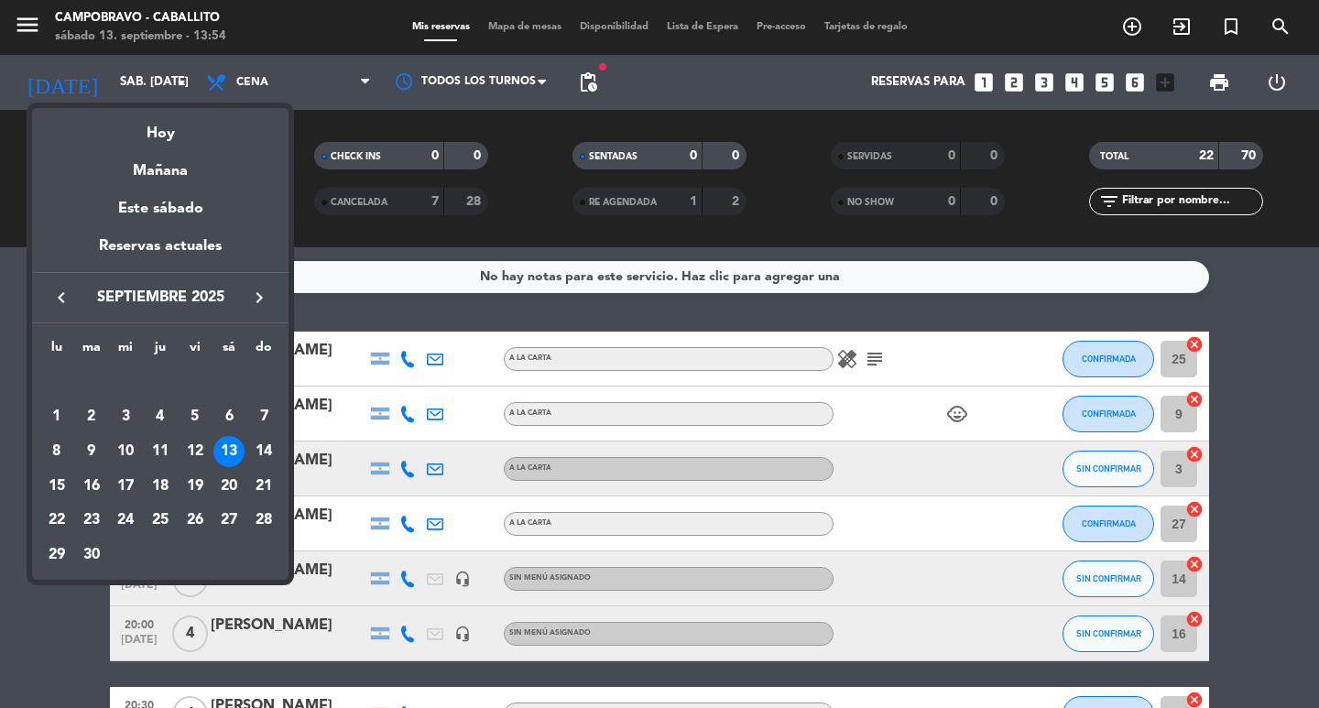
click at [304, 165] on div at bounding box center [659, 354] width 1319 height 708
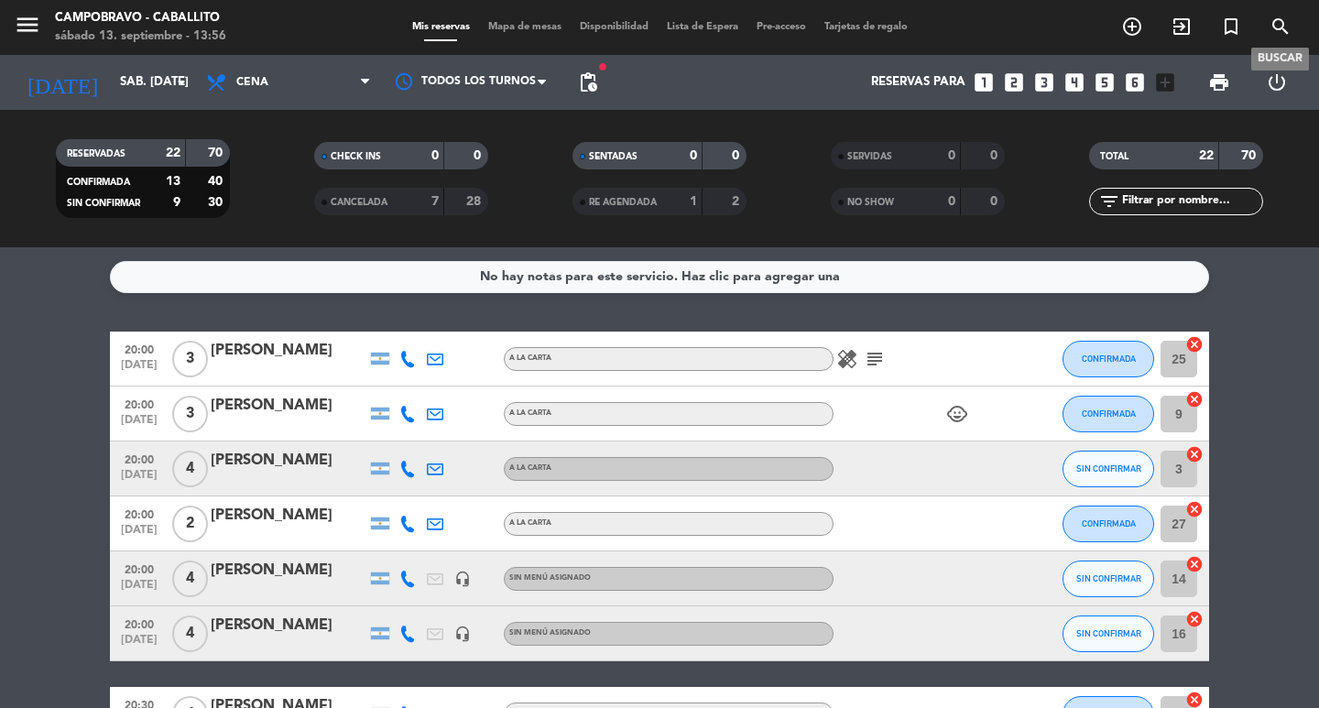
click at [1282, 26] on icon "search" at bounding box center [1281, 27] width 22 height 22
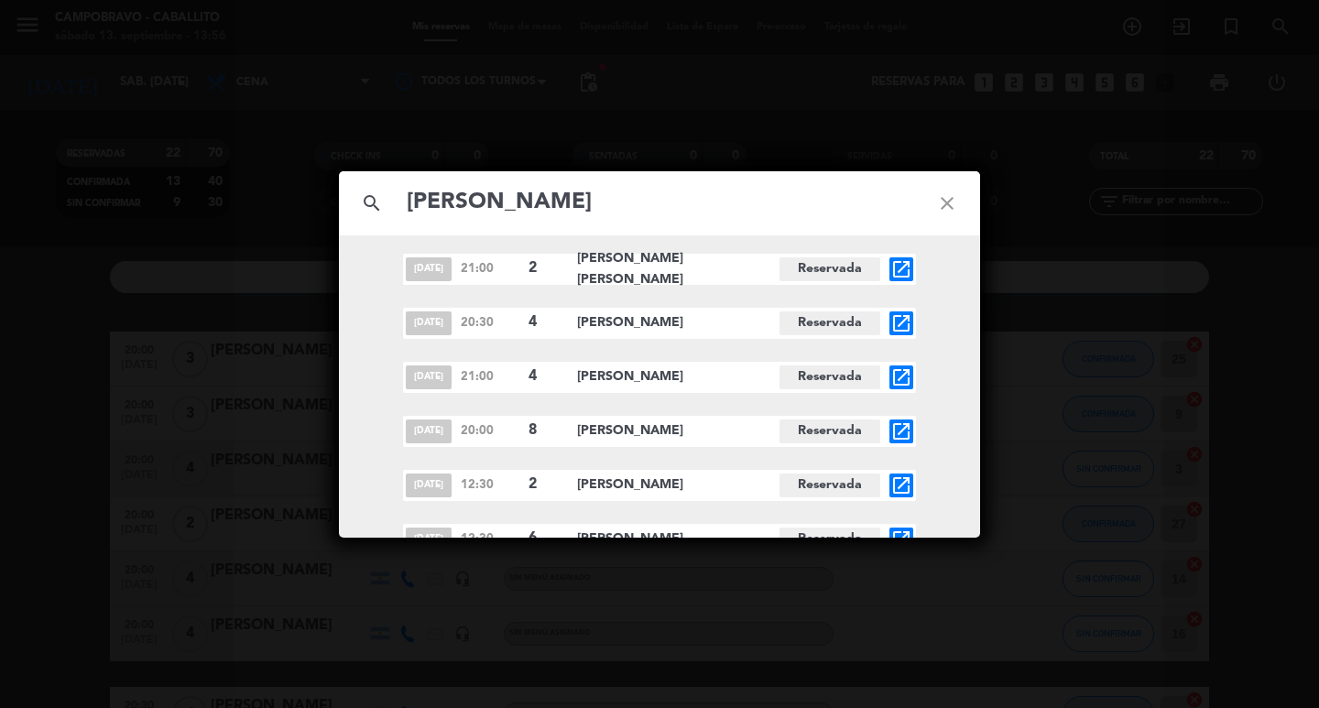
scroll to position [292, 0]
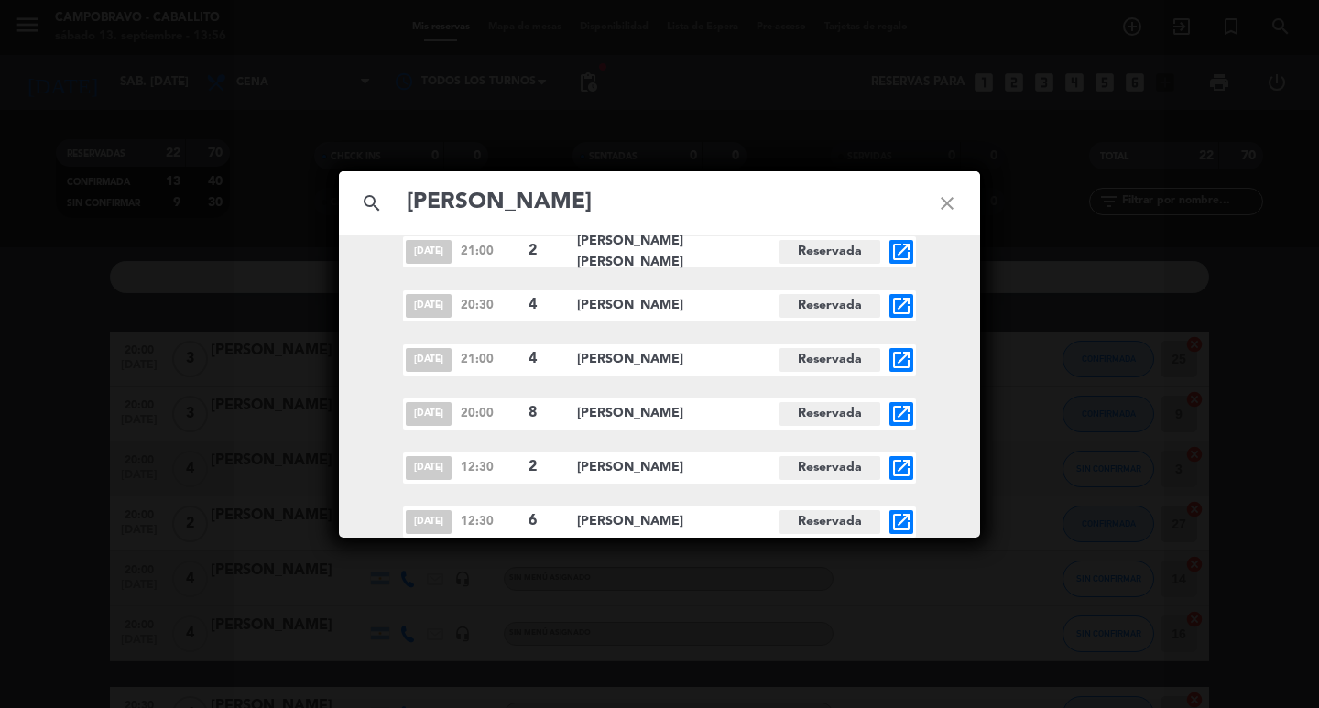
type input "[PERSON_NAME]"
click at [891, 467] on icon "open_in_new" at bounding box center [902, 468] width 22 height 22
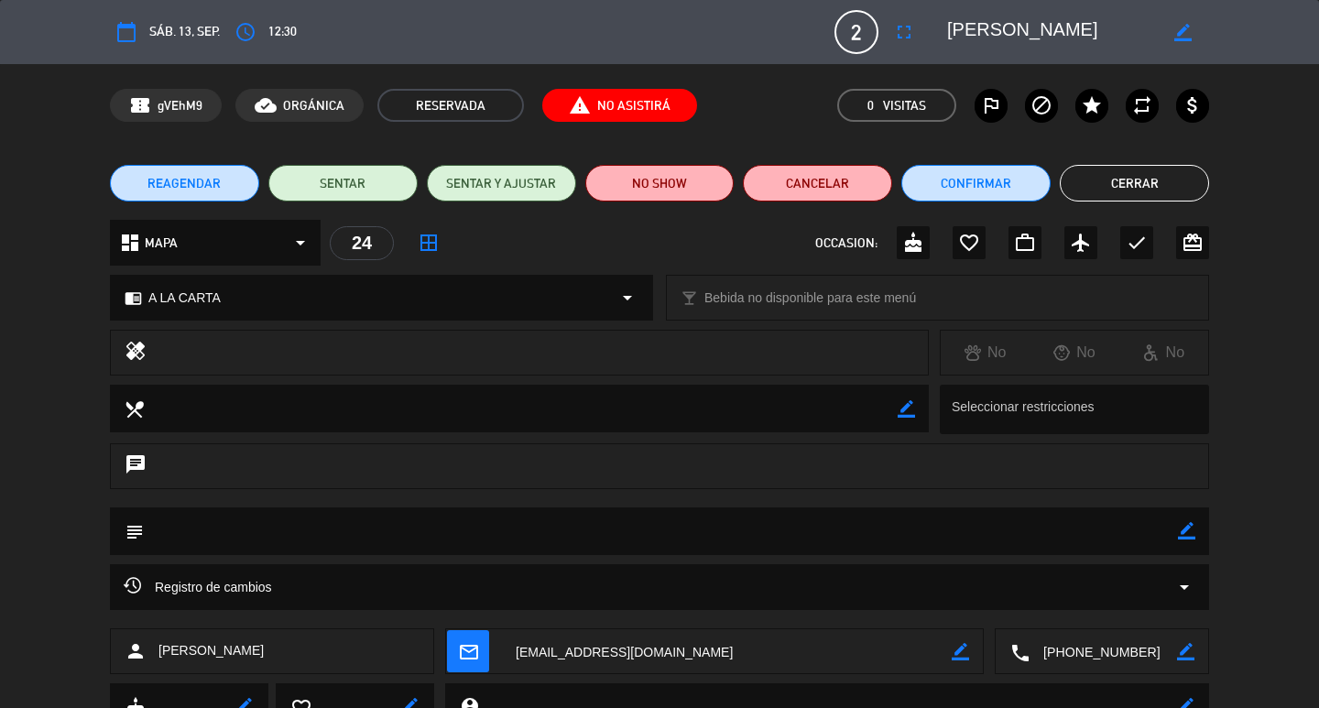
click at [172, 174] on span "REAGENDAR" at bounding box center [184, 183] width 73 height 19
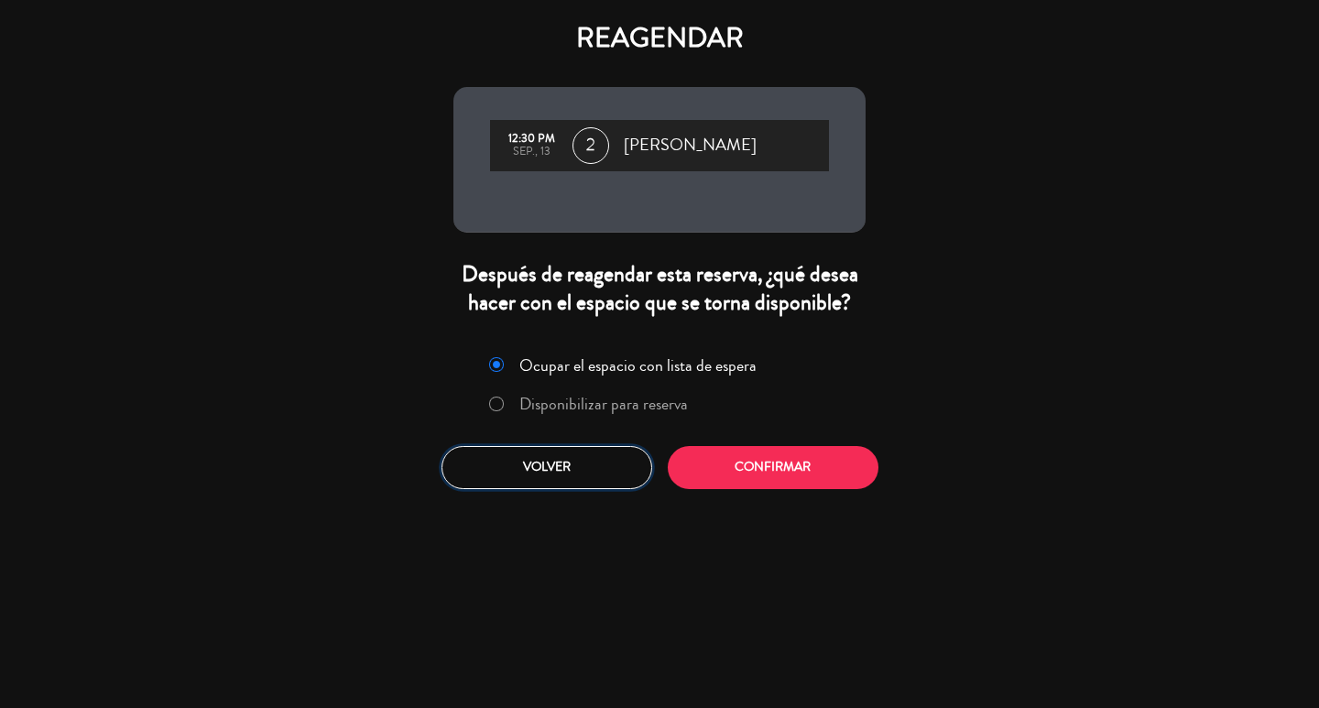
click at [617, 457] on button "Volver" at bounding box center [547, 467] width 211 height 43
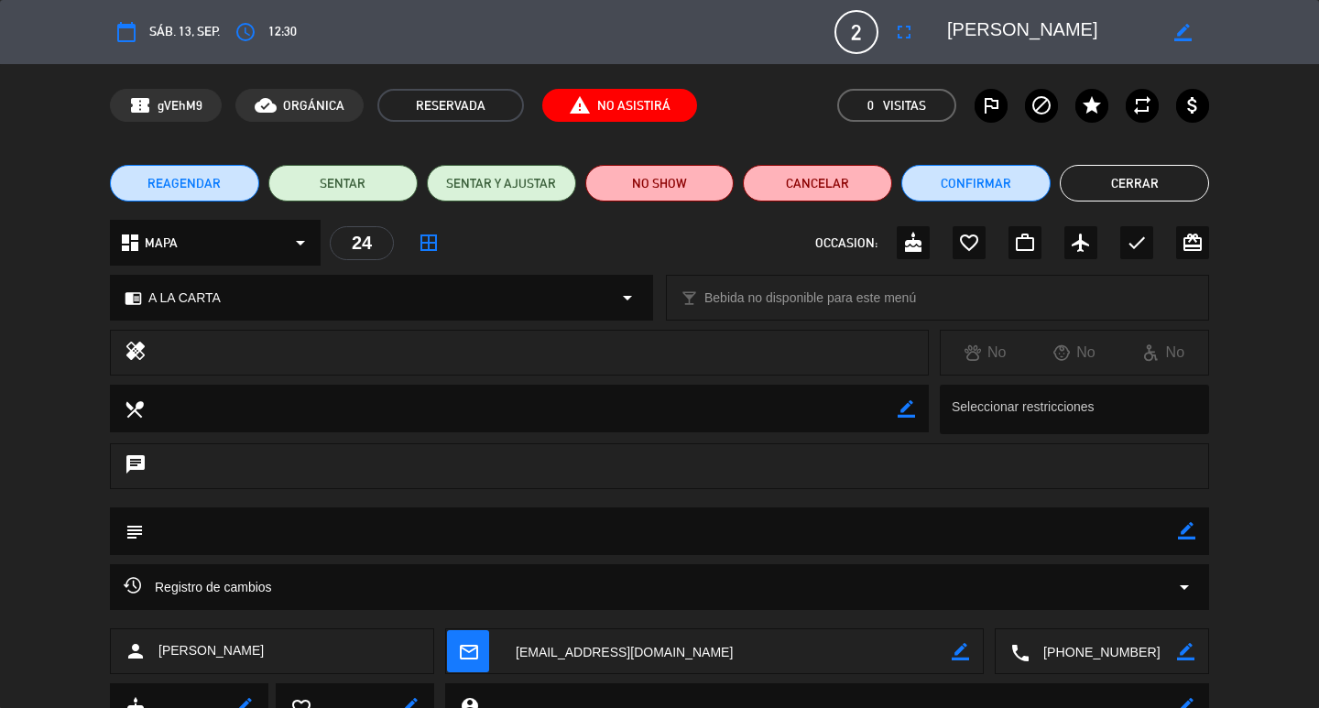
click at [1133, 180] on button "Cerrar" at bounding box center [1134, 183] width 149 height 37
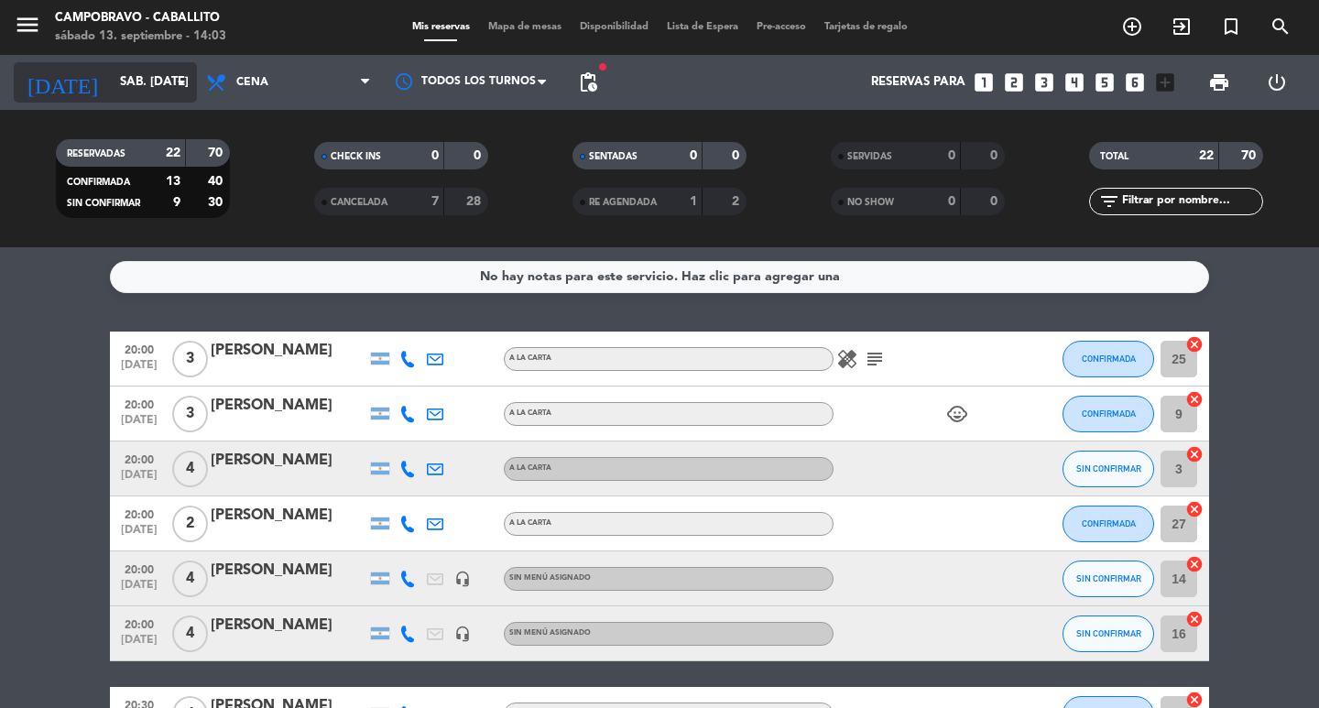
click at [126, 69] on input "sáb. [DATE]" at bounding box center [191, 82] width 161 height 33
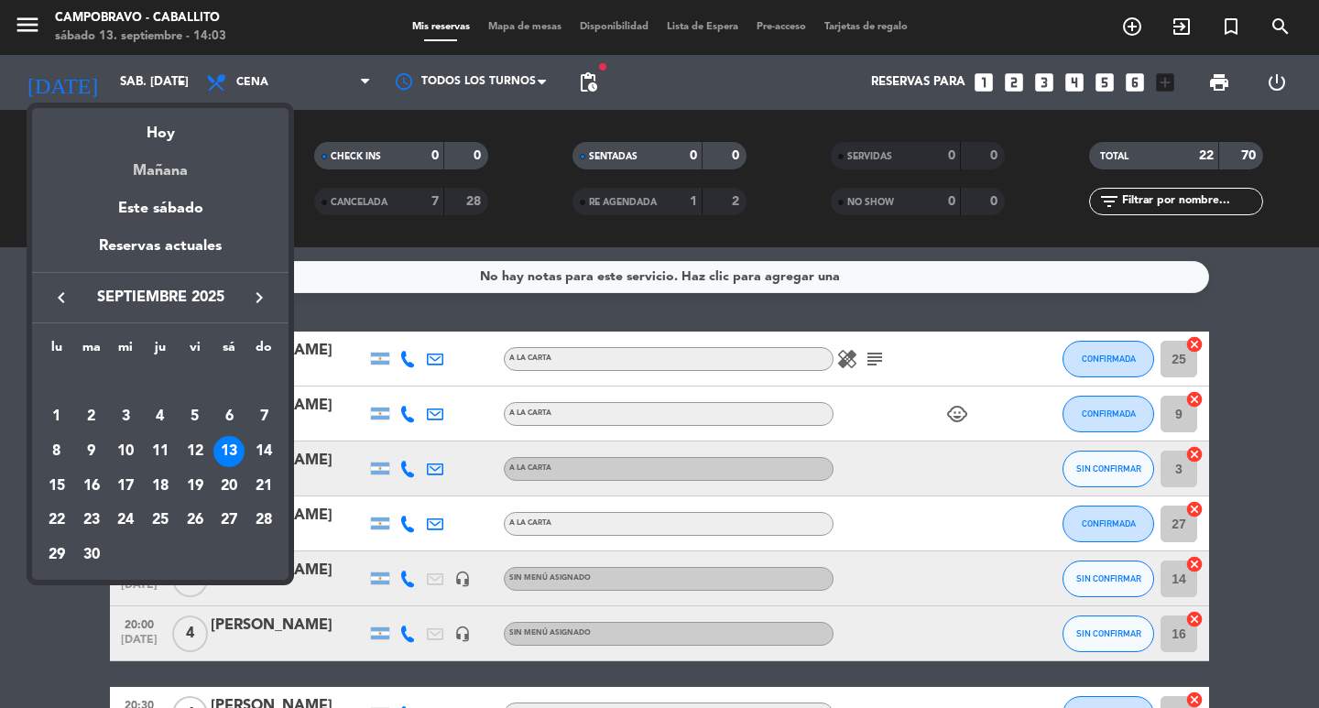
click at [167, 173] on div "Mañana" at bounding box center [160, 165] width 257 height 38
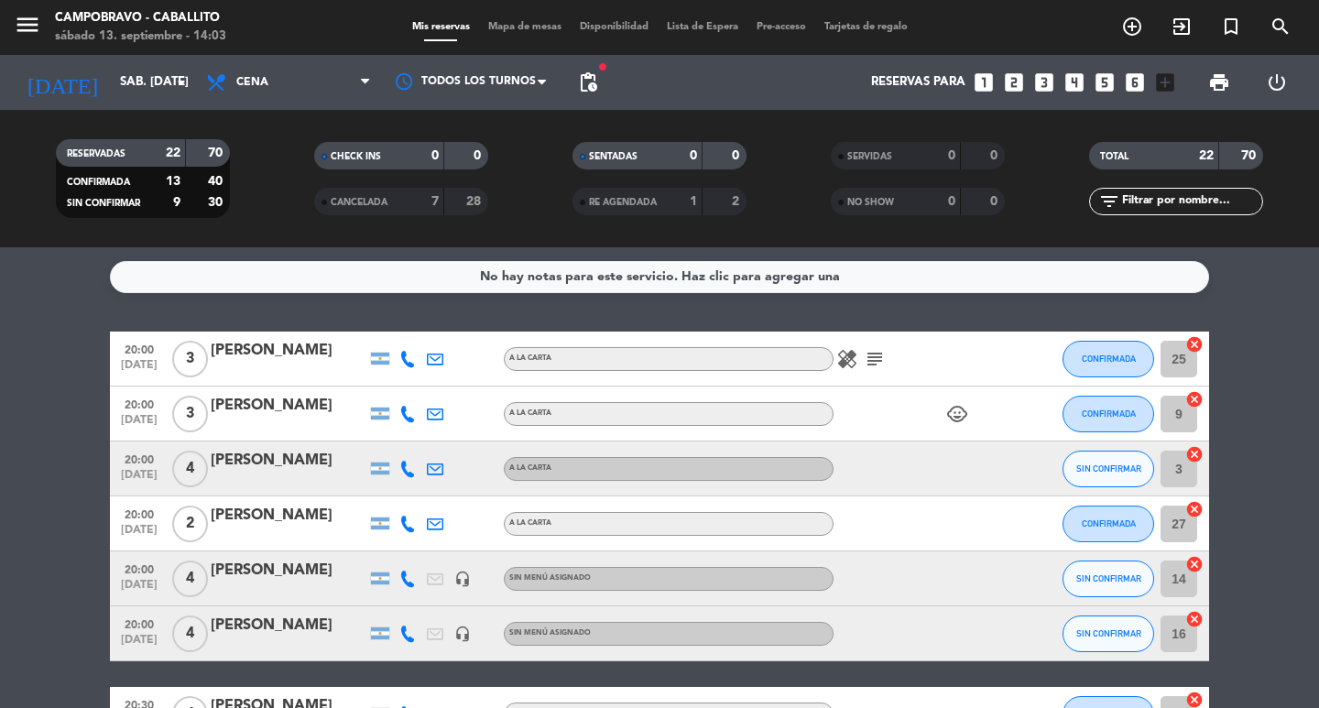
type input "dom. [DATE]"
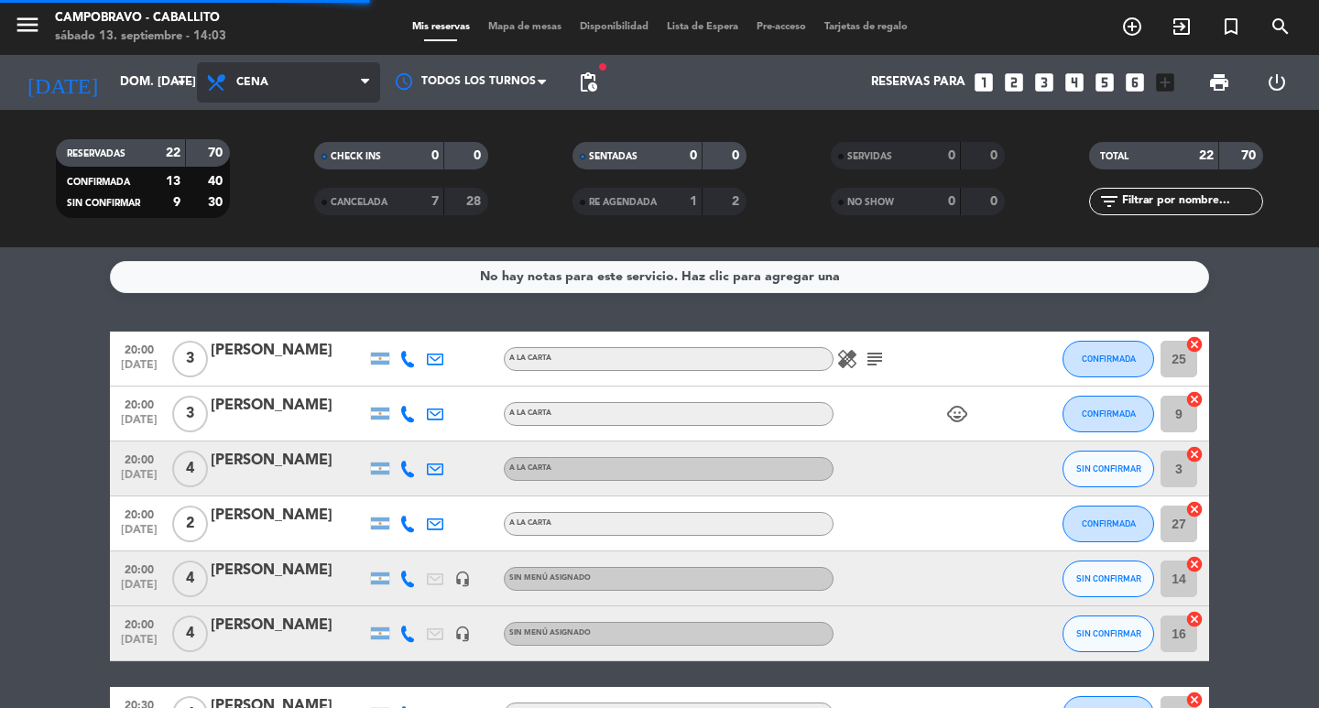
click at [281, 82] on span "Cena" at bounding box center [288, 82] width 183 height 40
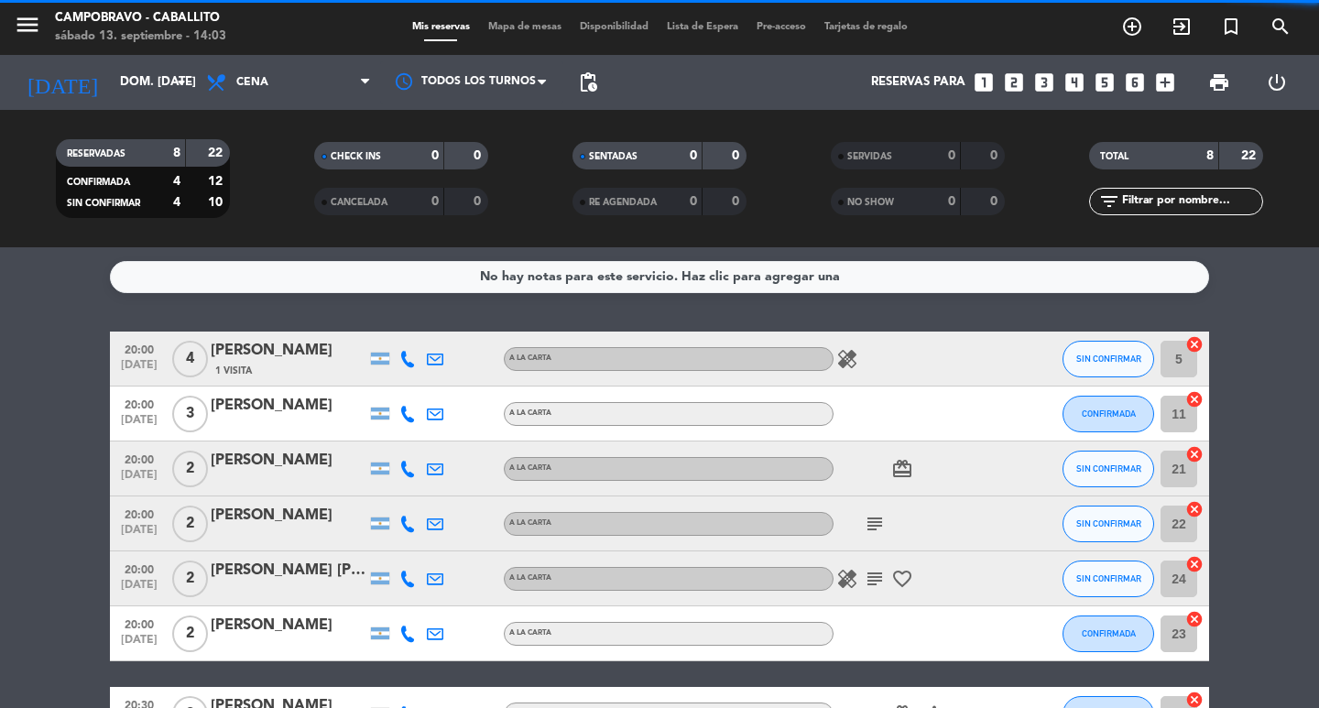
click at [268, 157] on filter-checkbox "RESERVADAS 8 22 CONFIRMADA 4 12 SIN CONFIRMAR 4 10" at bounding box center [143, 178] width 258 height 79
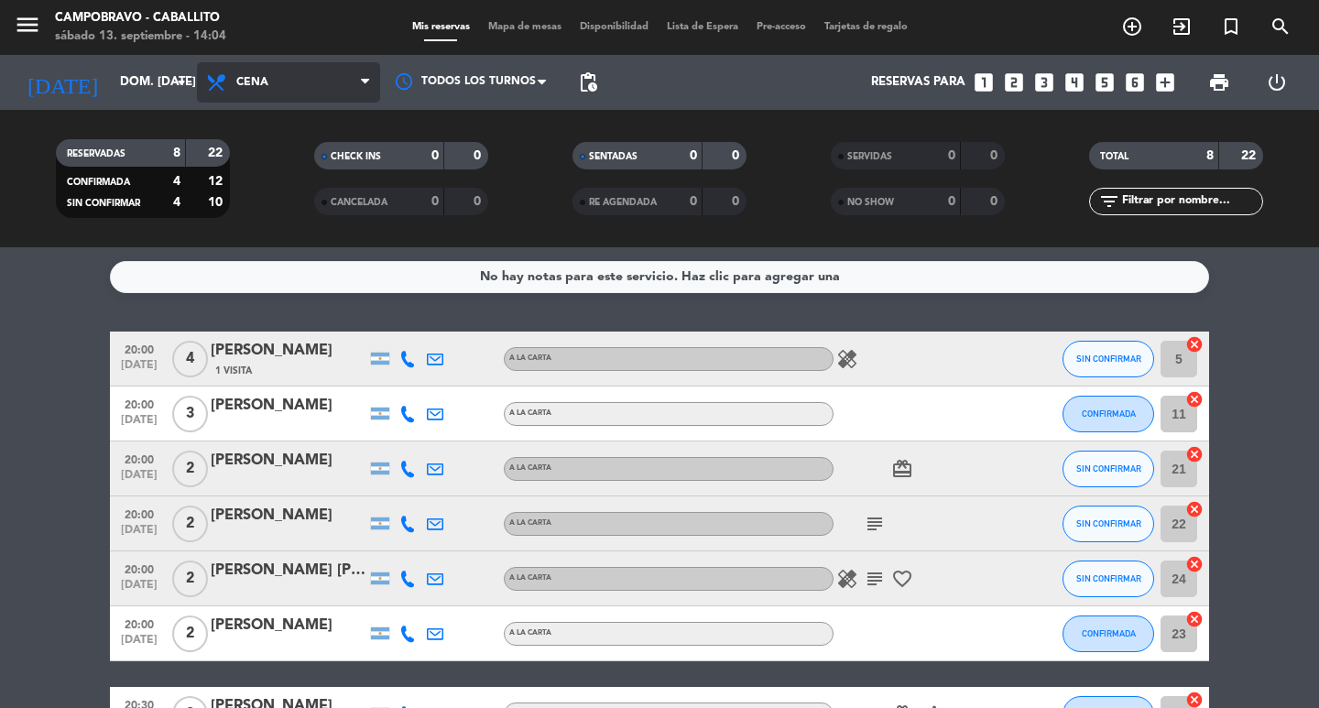
click at [293, 76] on span "Cena" at bounding box center [288, 82] width 183 height 40
click at [271, 167] on div "menu Campobravo - caballito sábado 13. septiembre - 14:04 Mis reservas Mapa de …" at bounding box center [659, 123] width 1319 height 247
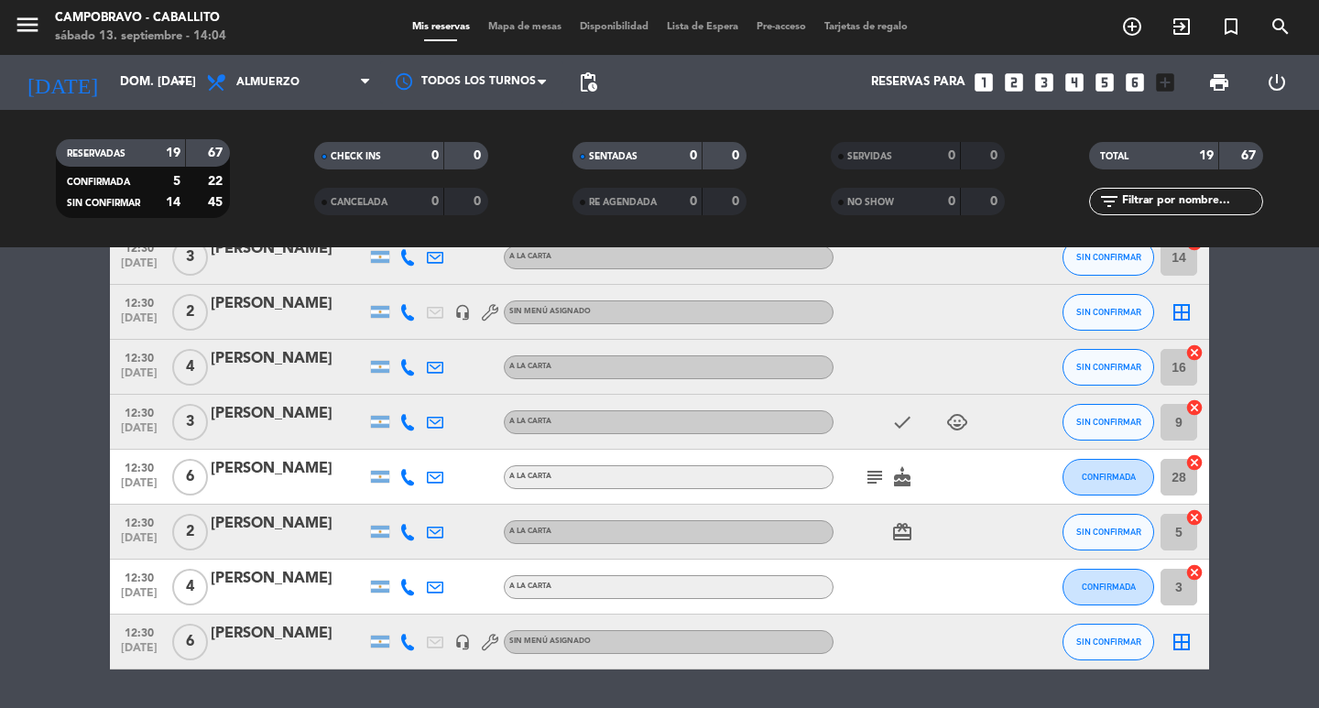
scroll to position [733, 0]
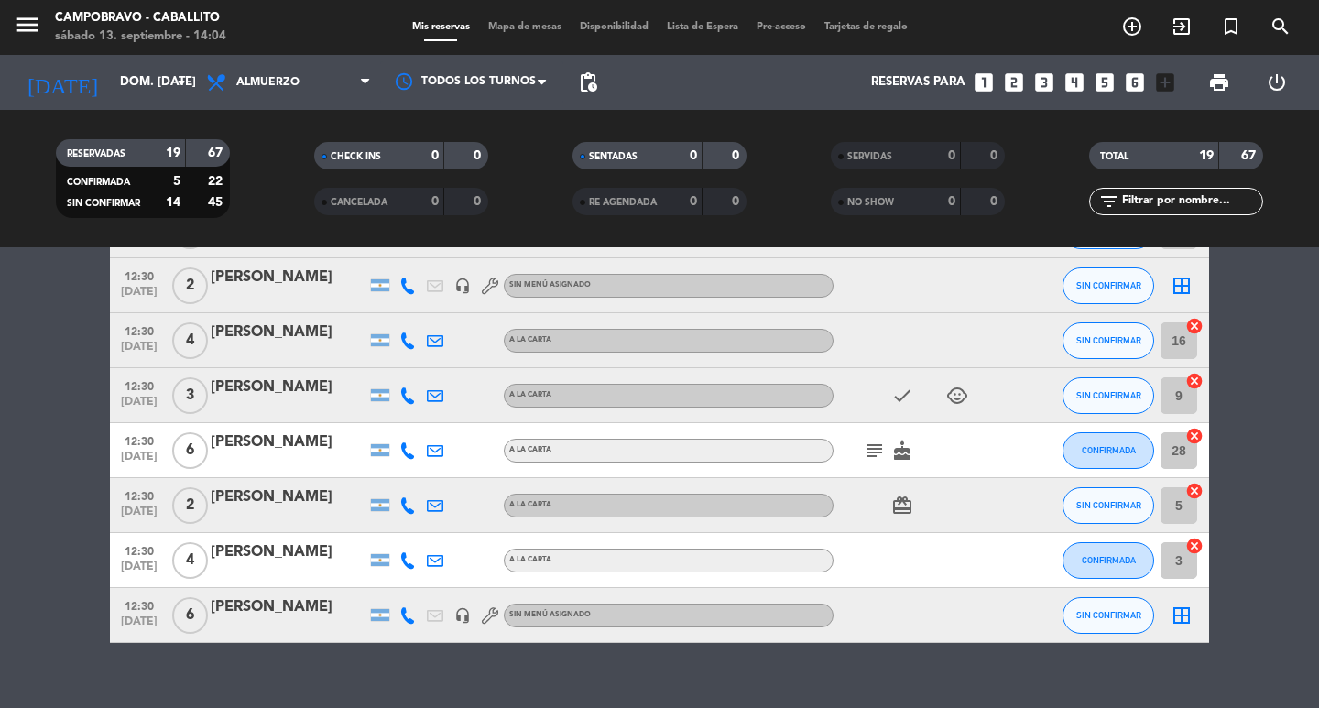
click at [264, 437] on div "[PERSON_NAME]" at bounding box center [289, 443] width 156 height 24
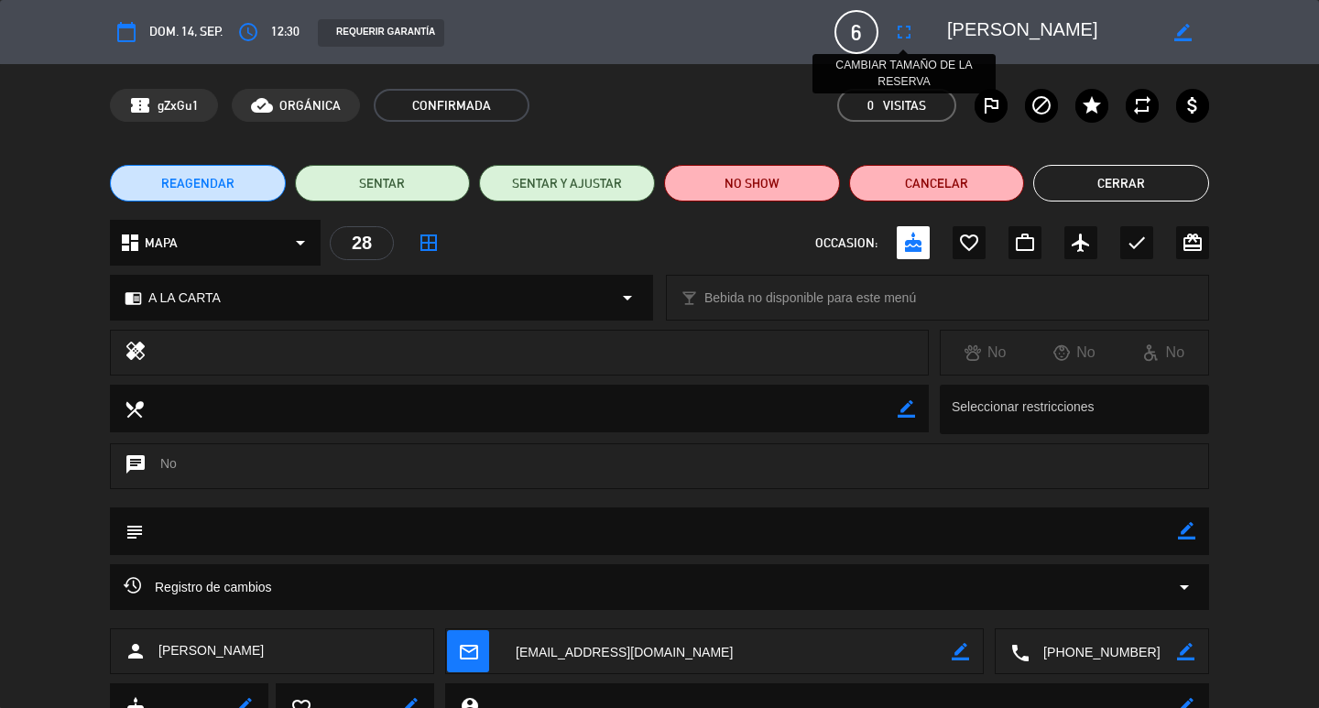
click at [904, 36] on icon "fullscreen" at bounding box center [904, 32] width 22 height 22
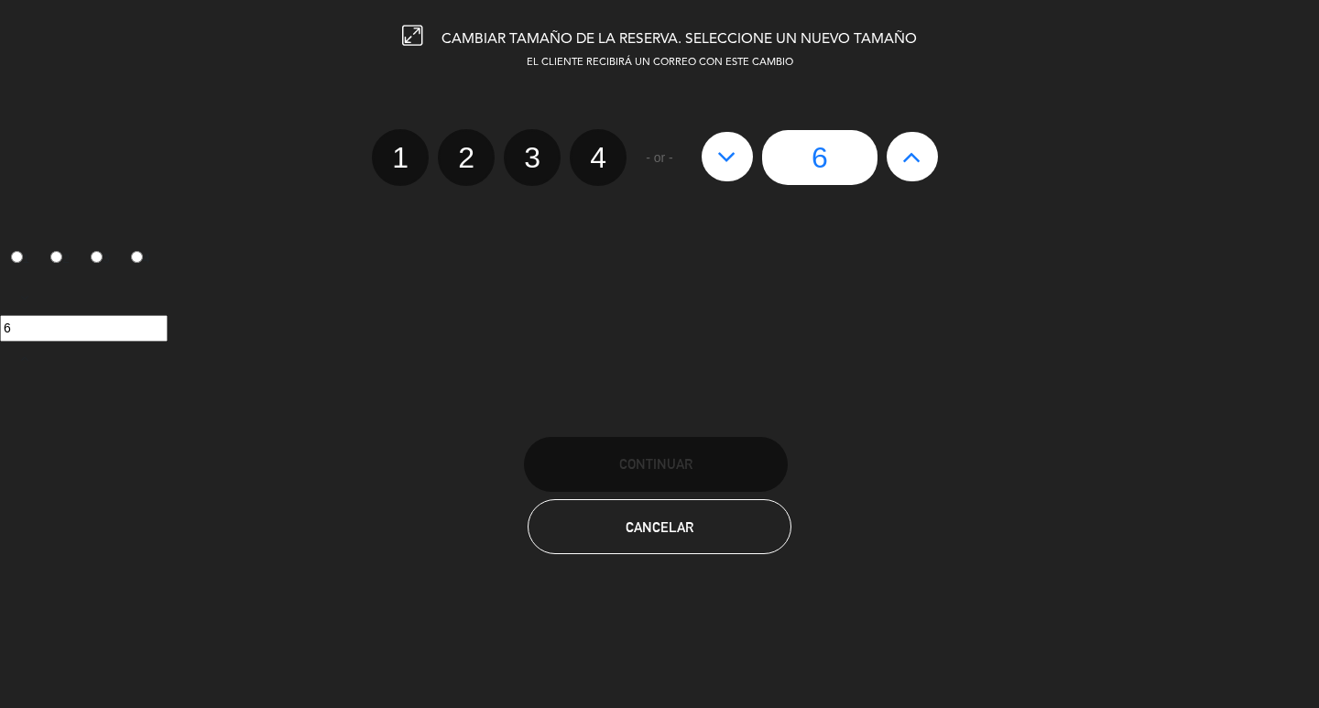
click at [730, 151] on icon at bounding box center [726, 156] width 19 height 29
type input "5"
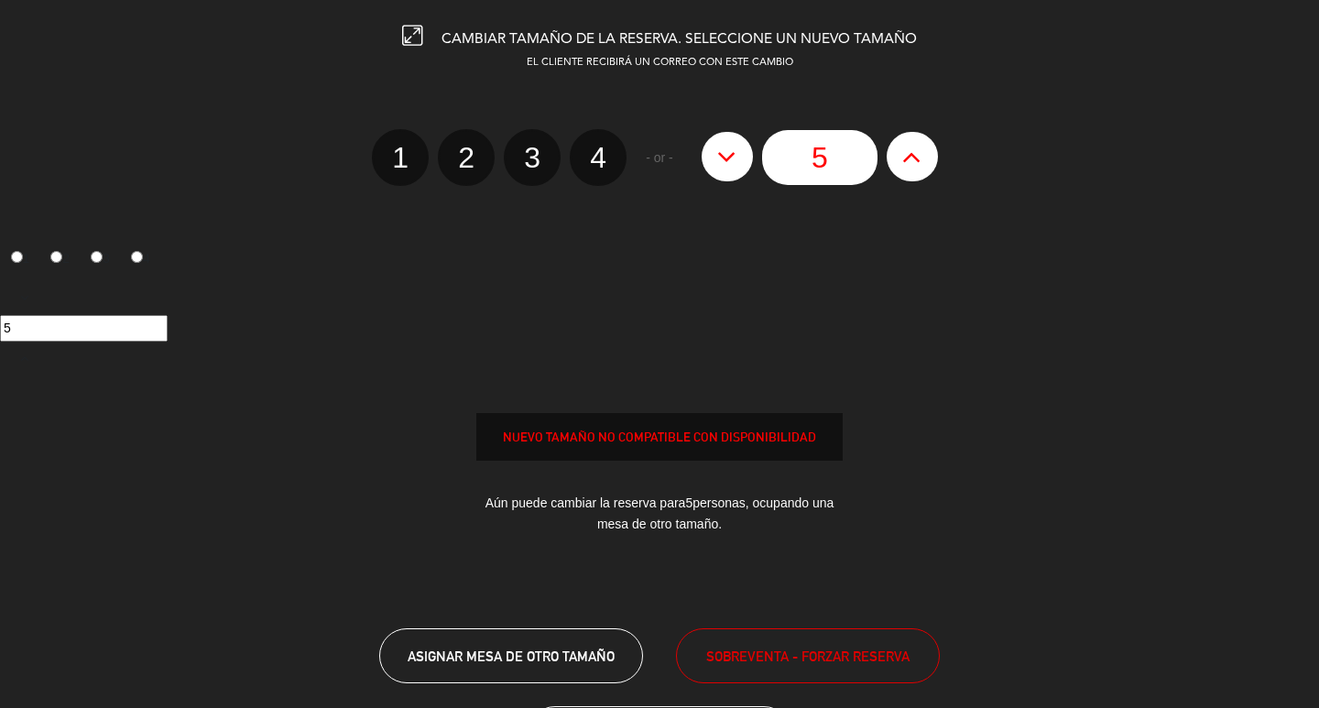
click at [730, 151] on icon at bounding box center [726, 156] width 19 height 29
click at [733, 143] on icon at bounding box center [726, 156] width 19 height 29
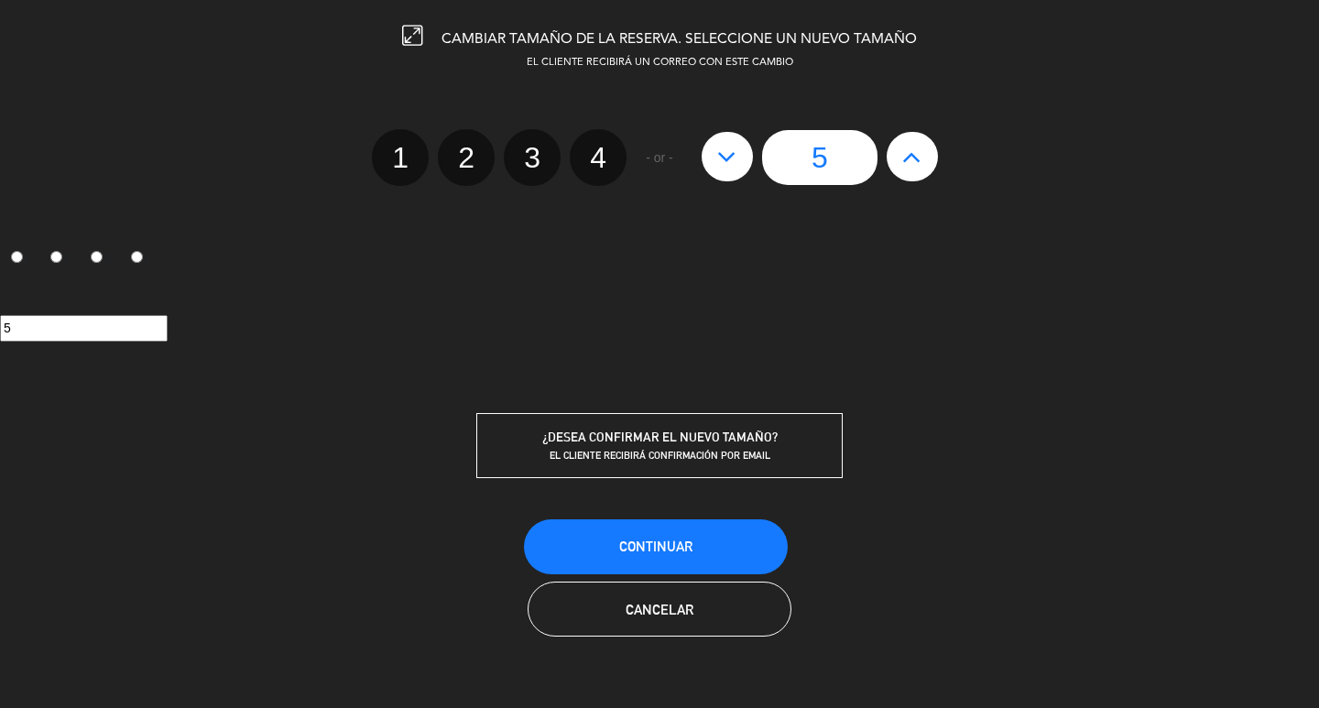
click at [734, 155] on icon at bounding box center [726, 156] width 19 height 29
click at [730, 138] on button at bounding box center [727, 156] width 51 height 49
click at [727, 139] on button at bounding box center [727, 156] width 51 height 49
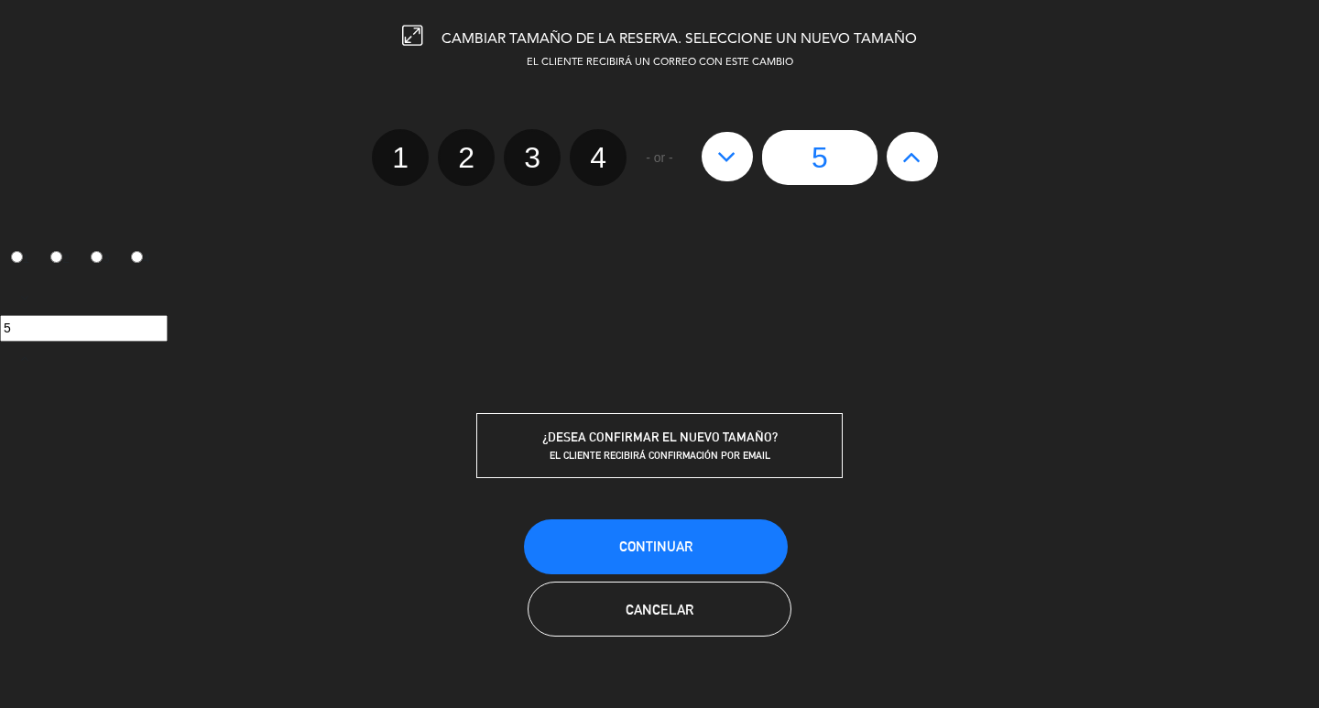
click at [727, 139] on button at bounding box center [727, 156] width 51 height 49
click at [728, 145] on button at bounding box center [727, 156] width 51 height 49
click at [536, 152] on label "3" at bounding box center [532, 157] width 57 height 57
click at [536, 148] on input "3" at bounding box center [530, 142] width 12 height 12
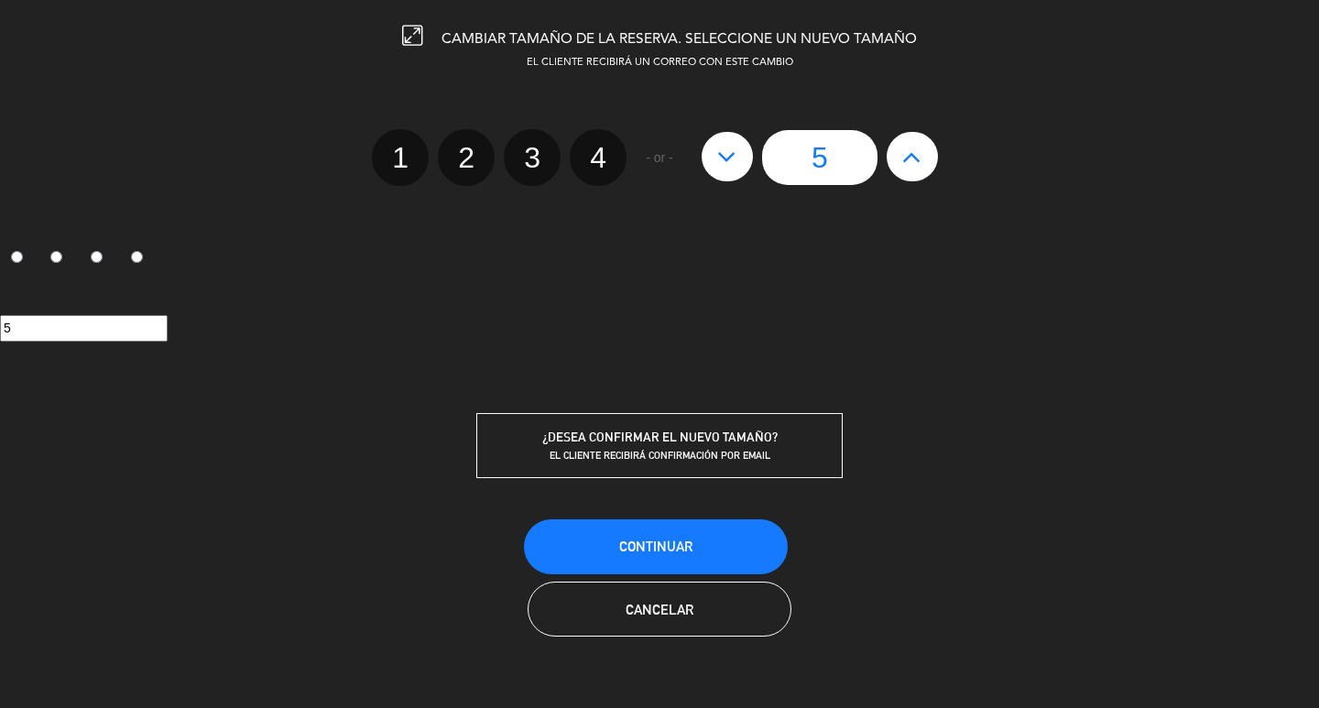
radio input "true"
radio input "false"
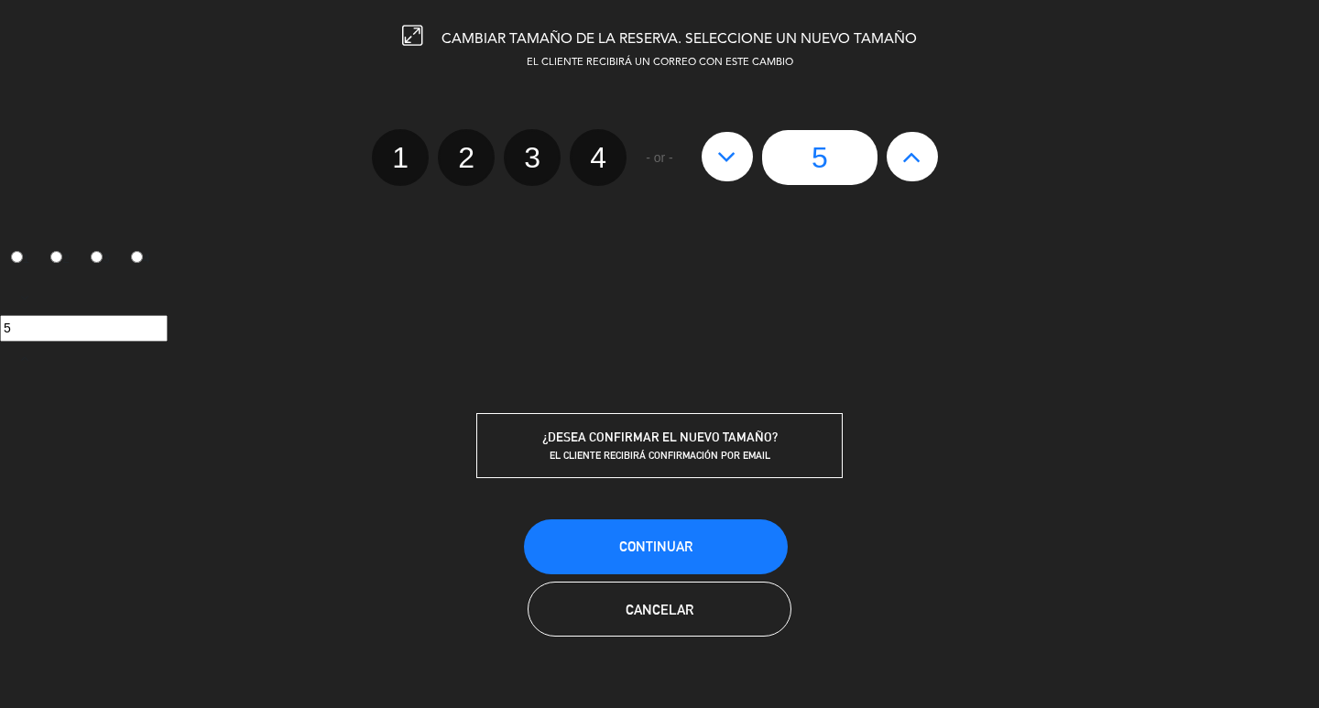
radio input "false"
radio input "true"
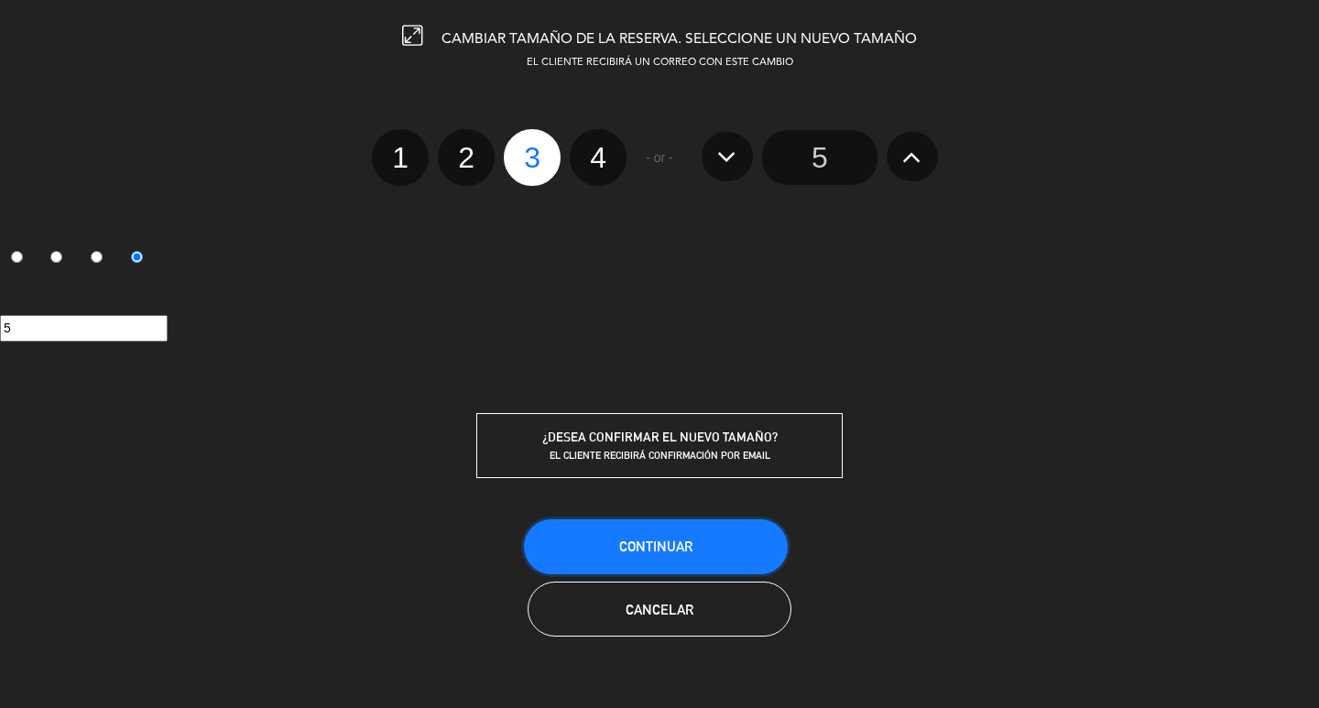
click at [680, 537] on button "Continuar" at bounding box center [656, 546] width 264 height 55
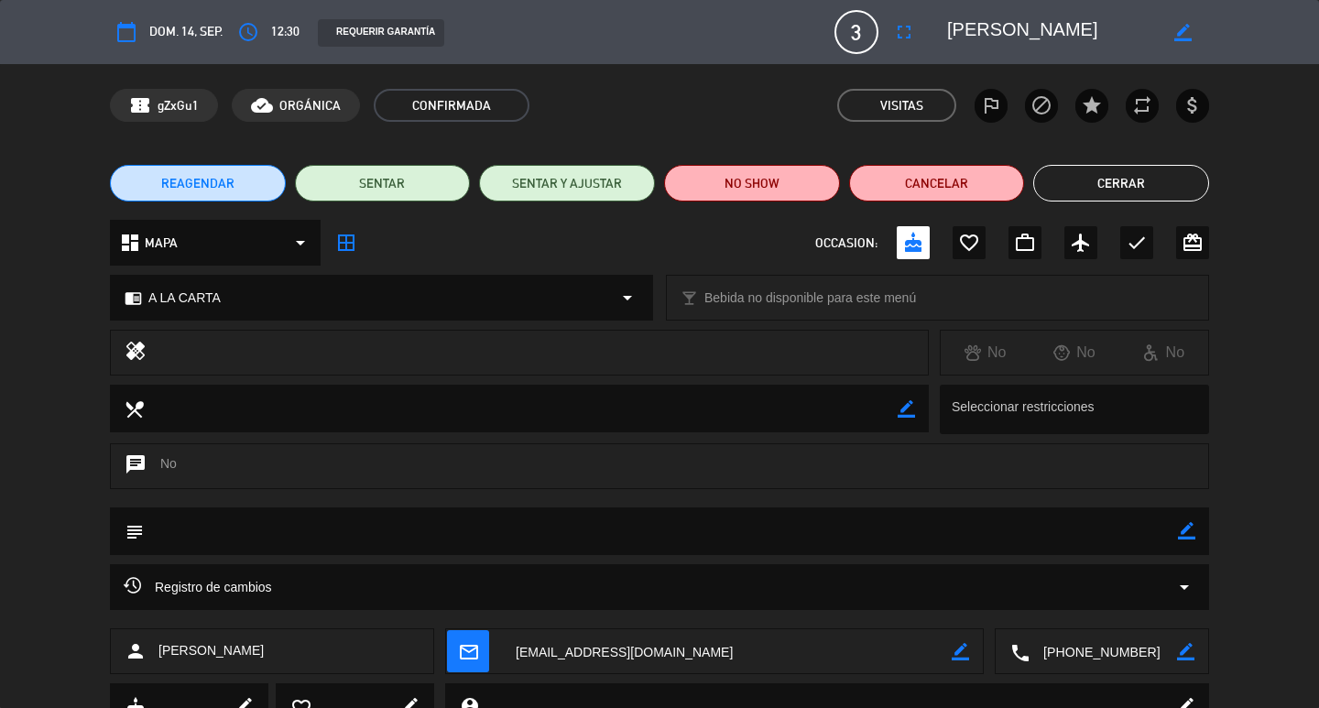
click at [1166, 186] on button "Cerrar" at bounding box center [1121, 183] width 176 height 37
